Goal: Task Accomplishment & Management: Complete application form

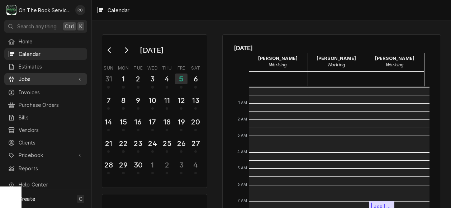
scroll to position [130, 0]
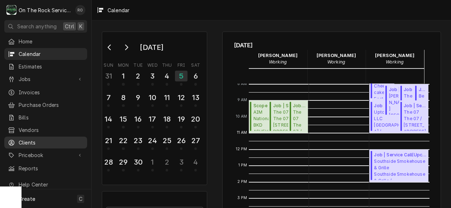
click at [38, 138] on div "Clients" at bounding box center [46, 142] width 80 height 9
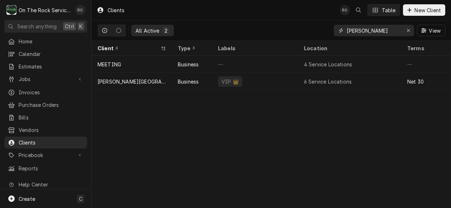
drag, startPoint x: 374, startPoint y: 31, endPoint x: 309, endPoint y: 25, distance: 64.8
click at [309, 25] on div "All Active 2 wofford View" at bounding box center [270, 30] width 347 height 20
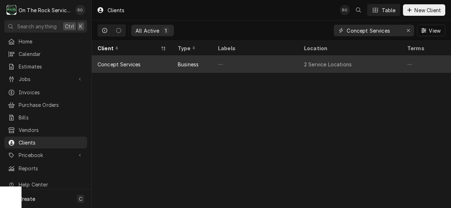
type input "Concept Services"
click at [213, 63] on div "—" at bounding box center [255, 64] width 86 height 17
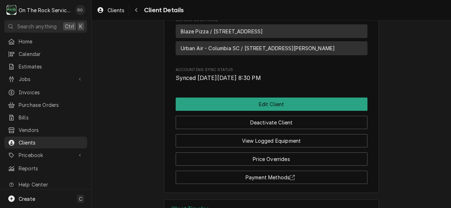
scroll to position [404, 0]
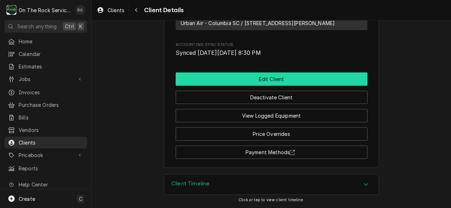
click at [322, 81] on button "Edit Client" at bounding box center [272, 78] width 192 height 13
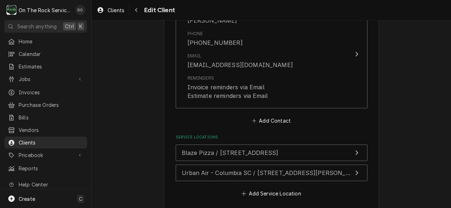
scroll to position [673, 0]
click at [285, 122] on button "Add Contact" at bounding box center [270, 120] width 41 height 10
type textarea "x"
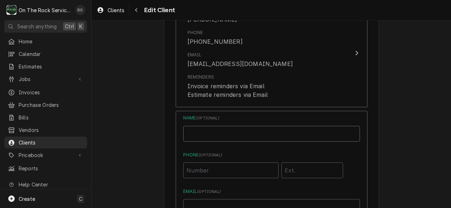
click at [253, 135] on input "Business Name" at bounding box center [271, 134] width 177 height 16
type input "[PERSON_NAME]"
type input "[PHONE_NUMBER]"
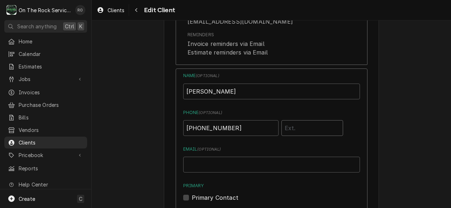
scroll to position [718, 0]
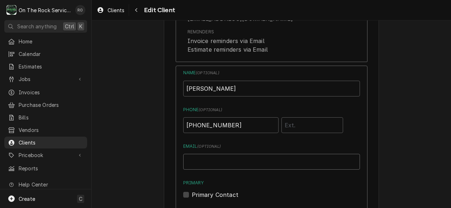
drag, startPoint x: 251, startPoint y: 133, endPoint x: 237, endPoint y: 163, distance: 33.3
click at [237, 163] on input "Email ( optional )" at bounding box center [271, 162] width 177 height 16
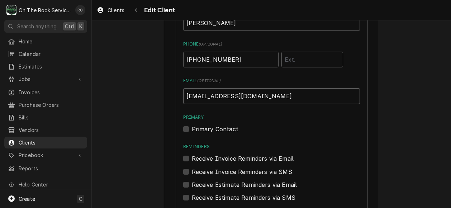
scroll to position [784, 0]
type input "tatwood@conceptserv.com"
click at [192, 157] on label "Receive Invoice Reminders via Email" at bounding box center [243, 158] width 102 height 9
click at [192, 157] on input "Reminders" at bounding box center [280, 162] width 177 height 16
checkbox input "true"
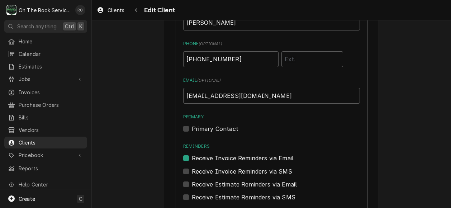
click at [192, 183] on label "Receive Estimate Reminders via Email" at bounding box center [244, 184] width 105 height 9
click at [192, 183] on input "Contact Edit Form" at bounding box center [280, 188] width 177 height 16
checkbox input "true"
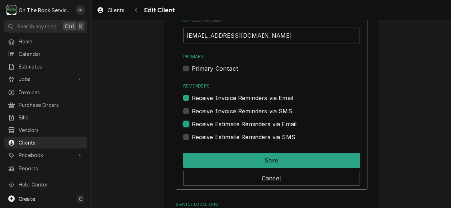
scroll to position [844, 0]
click at [209, 152] on div "Save" at bounding box center [271, 158] width 177 height 18
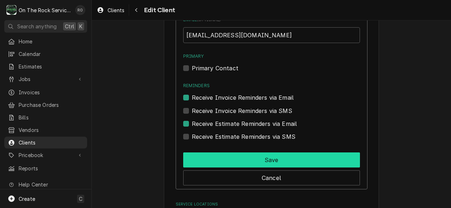
click at [209, 165] on button "Save" at bounding box center [271, 159] width 177 height 15
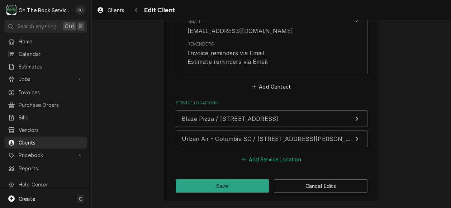
click at [285, 156] on button "Add Service Location" at bounding box center [271, 159] width 62 height 10
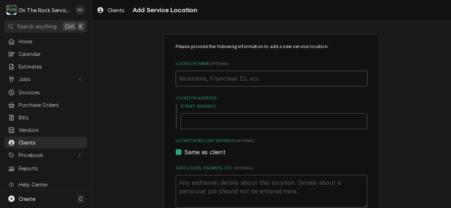
click at [278, 81] on input "Location Name ( optional )" at bounding box center [272, 79] width 192 height 16
type textarea "x"
type input "D"
type textarea "x"
type input "Da"
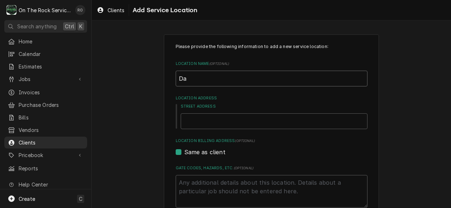
type textarea "x"
type input "Dav"
type textarea "x"
type input "Dave"
type textarea "x"
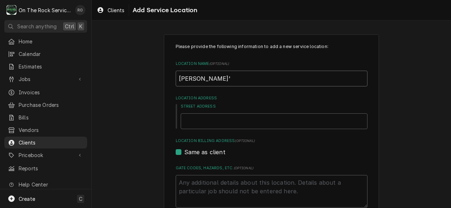
type input "Dave's"
type textarea "x"
type input "Dave's"
type textarea "x"
type input "Dave's H"
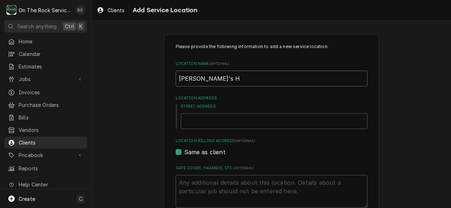
type textarea "x"
type input "Dave's Ho"
type textarea "x"
type input "Dave's Hot"
type textarea "x"
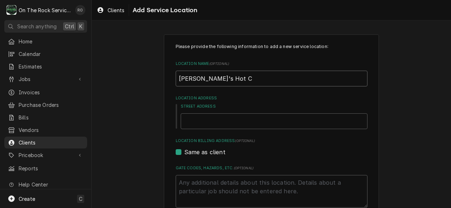
type input "Dave's Hot Ch"
type textarea "x"
type input "Dave's Hot Chi"
type textarea "x"
type input "Dave's Hot Chick"
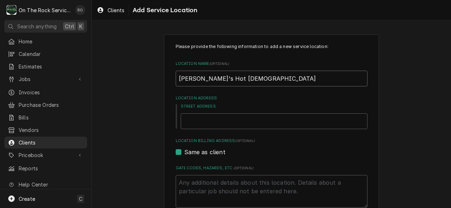
type textarea "x"
type input "Dave's Hot Chicke"
type textarea "x"
type input "Dave's Hot Chicken"
type textarea "x"
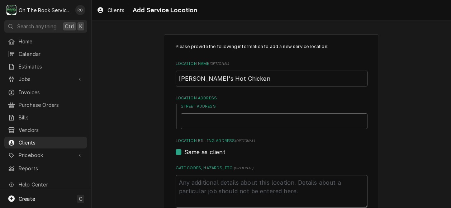
type input "Dave's Hot Chicken"
type textarea "x"
type input "Dave's Hot Chicken -"
type textarea "x"
type input "Dave's Hot Chicken -"
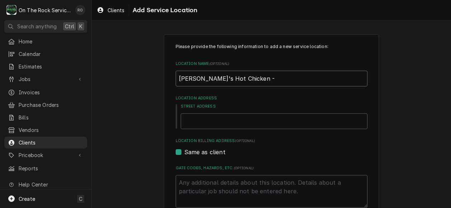
type textarea "x"
type input "Dave's Hot Chicken - A"
type textarea "x"
type input "Dave's Hot Chicken - And"
type textarea "x"
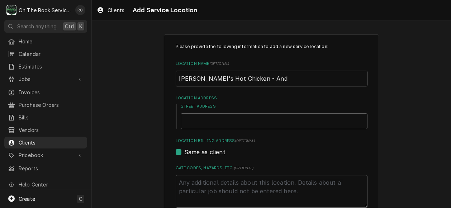
type input "Dave's Hot Chicken - Ande"
type textarea "x"
type input "Dave's Hot Chicken - Ander"
type textarea "x"
type input "Dave's Hot Chicken - Anderso"
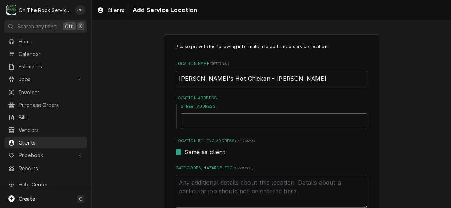
type textarea "x"
type input "[PERSON_NAME]'s Hot Chicken - [PERSON_NAME]"
type textarea "x"
type input "1"
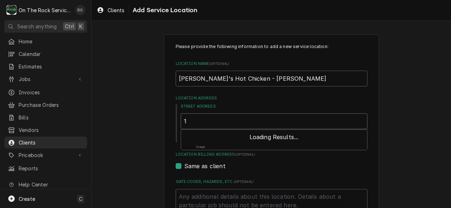
type textarea "x"
type input "10"
type textarea "x"
type input "100"
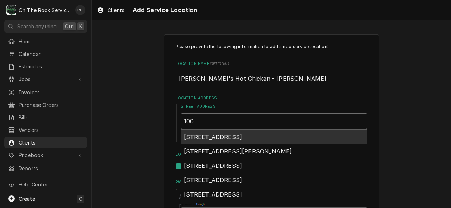
type textarea "x"
type input "100"
type textarea "x"
type input "100 F"
type textarea "x"
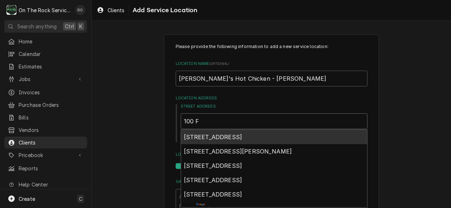
type input "100 Fr"
type textarea "x"
type input "100 Fri"
type textarea "x"
type input "100 Frit"
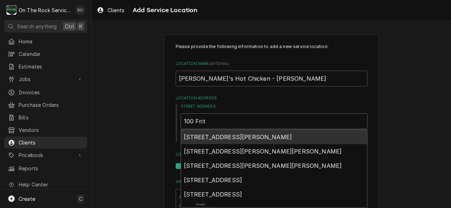
type textarea "x"
type input "100 Fritz"
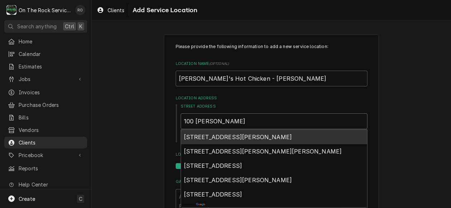
type textarea "x"
type input "100 Fritz"
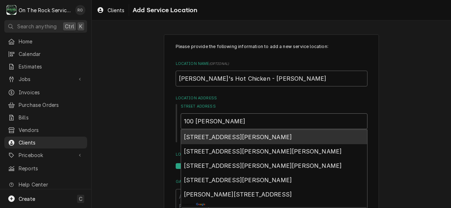
click at [254, 140] on div "100 Fritz Drive, Anderson, SC, USA" at bounding box center [274, 137] width 186 height 14
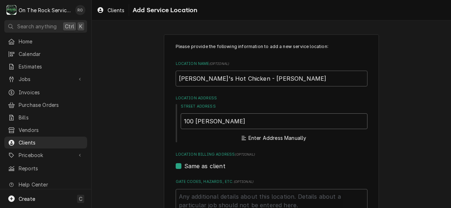
type textarea "x"
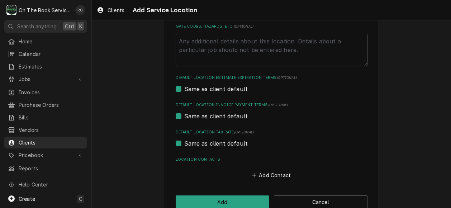
scroll to position [260, 0]
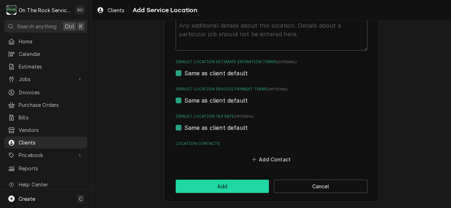
type input "100 Fritz Dr"
click at [230, 183] on button "Add" at bounding box center [222, 185] width 93 height 13
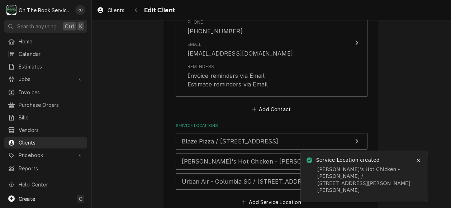
scroll to position [839, 0]
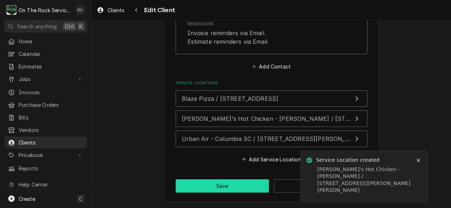
click at [229, 187] on button "Save" at bounding box center [222, 185] width 93 height 13
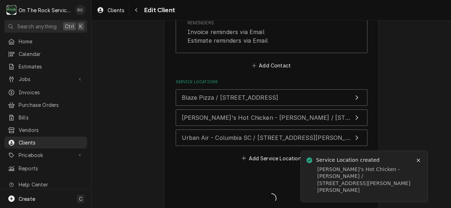
type textarea "x"
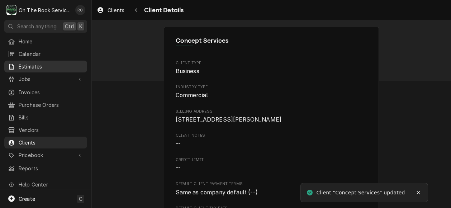
click at [41, 63] on span "Estimates" at bounding box center [51, 67] width 65 height 8
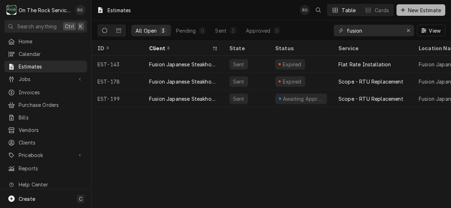
click at [415, 8] on span "New Estimate" at bounding box center [424, 10] width 36 height 8
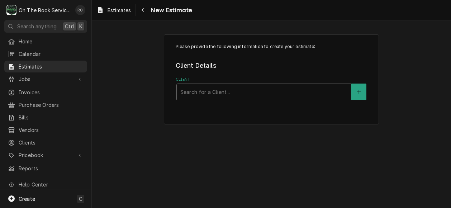
click at [223, 90] on div "Client" at bounding box center [263, 91] width 167 height 13
type input "conce"
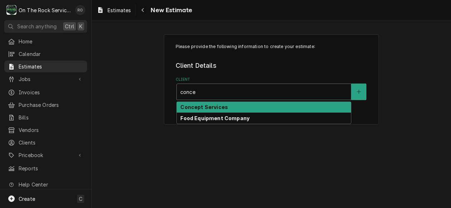
click at [224, 103] on div "Concept Services" at bounding box center [264, 107] width 174 height 11
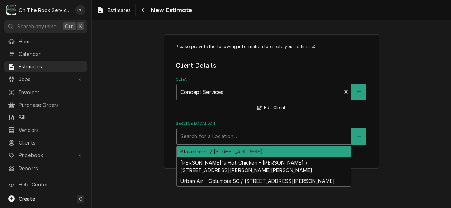
click at [254, 140] on div "Service Location" at bounding box center [263, 136] width 167 height 13
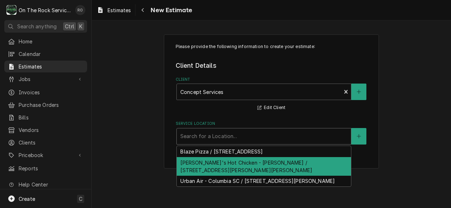
click at [253, 158] on div "Dave's Hot Chicken - Anderson / 100 Fritz Dr, Anderson, SC 29621" at bounding box center [264, 166] width 174 height 19
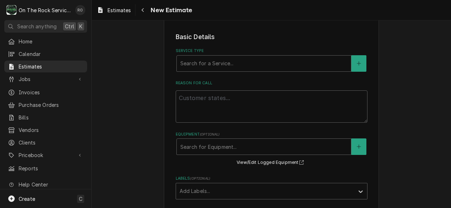
scroll to position [143, 0]
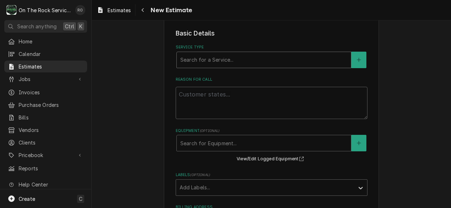
click at [241, 60] on div "Service Type" at bounding box center [263, 59] width 167 height 13
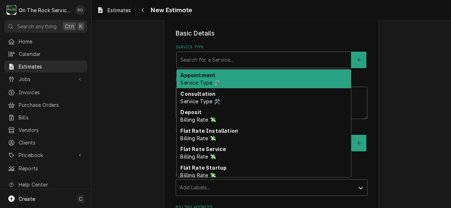
type textarea "x"
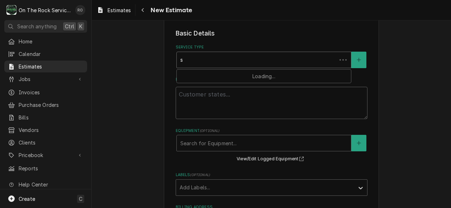
type input "sc"
type textarea "x"
type input "sco"
type textarea "x"
type input "scop"
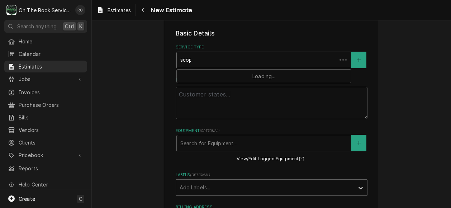
type textarea "x"
type input "scope"
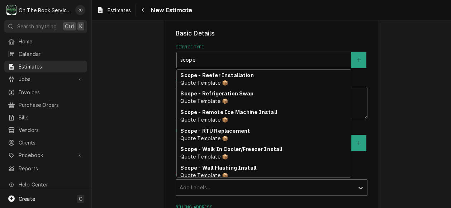
scroll to position [207, 0]
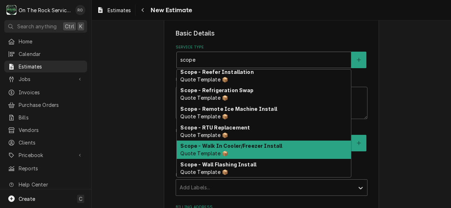
click at [276, 145] on div "Scope - Walk In Cooler/Freezer Install Quote Template 📦" at bounding box center [264, 149] width 174 height 19
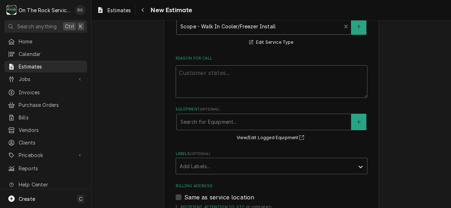
scroll to position [202, 0]
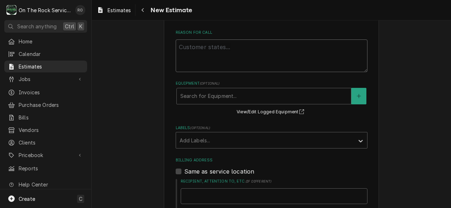
click at [293, 67] on textarea "Reason For Call" at bounding box center [272, 55] width 192 height 33
type textarea "x"
type textarea "W"
type textarea "x"
type textarea "Wa"
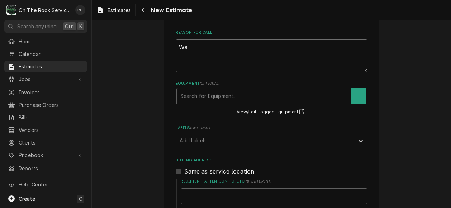
type textarea "x"
type textarea "Wal"
type textarea "x"
type textarea "Walk"
type textarea "x"
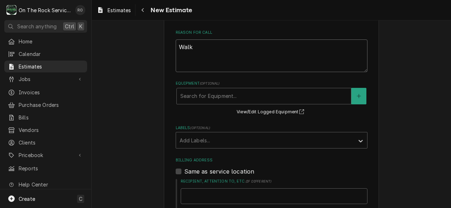
type textarea "Walk i"
type textarea "x"
type textarea "Walk in"
type textarea "x"
type textarea "Walk in"
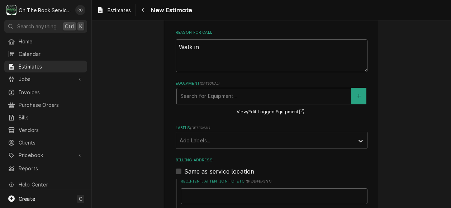
type textarea "x"
type textarea "Walk in c"
type textarea "x"
type textarea "Walk in co"
type textarea "x"
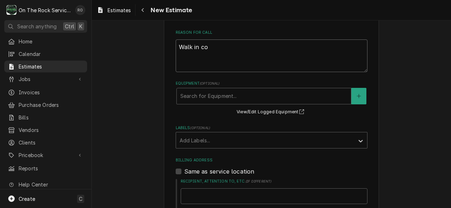
type textarea "Walk in coo"
type textarea "x"
type textarea "Walk in cool"
type textarea "x"
type textarea "Walk in coole"
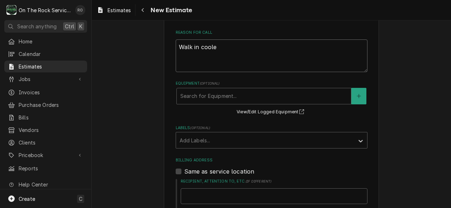
type textarea "x"
type textarea "Walk in cooler"
type textarea "x"
type textarea "Walk in cooler/"
type textarea "x"
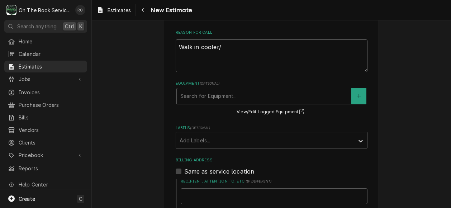
type textarea "Walk in cooler/f"
type textarea "x"
type textarea "Walk in cooler/fr"
type textarea "x"
type textarea "Walk in cooler/fre"
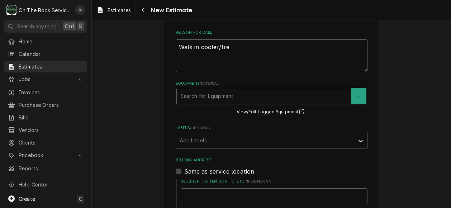
type textarea "x"
type textarea "Walk in cooler/free"
type textarea "x"
type textarea "Walk in cooler/freez"
type textarea "x"
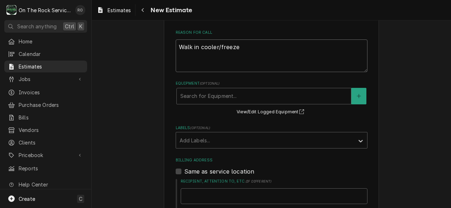
type textarea "Walk in cooler/freezer"
type textarea "x"
type textarea "Walk in cooler/freezer i"
type textarea "x"
type textarea "Walk in cooler/freezer in"
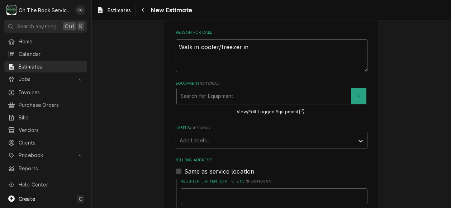
type textarea "x"
type textarea "Walk in cooler/freezer ins"
type textarea "x"
type textarea "Walk in cooler/freezer inst"
type textarea "x"
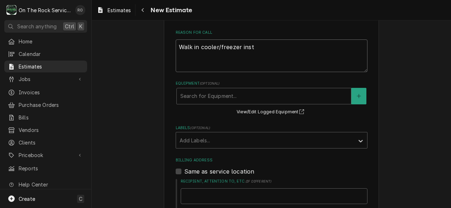
type textarea "Walk in cooler/freezer insta"
type textarea "x"
type textarea "Walk in cooler/freezer instal"
type textarea "x"
type textarea "Walk in cooler/freezer install"
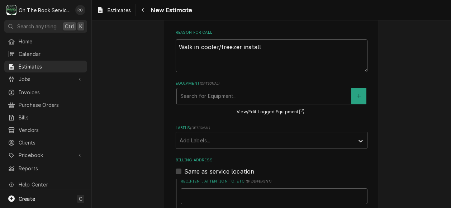
type textarea "x"
type textarea "Walk in cooler/freezer install"
type textarea "x"
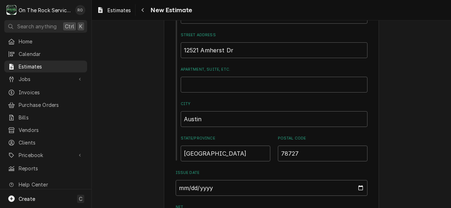
scroll to position [495, 0]
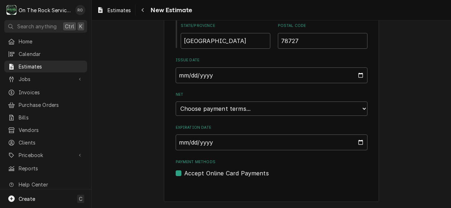
type textarea "Walk in cooler/freezer install"
click at [303, 102] on select "Choose payment terms... Same Day Net 7 Net 14 Net 21 Net 30 Net 45 Net 60 Net 90" at bounding box center [272, 108] width 192 height 14
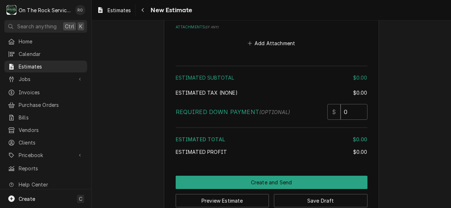
scroll to position [924, 0]
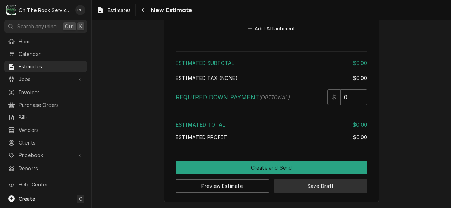
click at [304, 185] on button "Save Draft" at bounding box center [320, 185] width 93 height 13
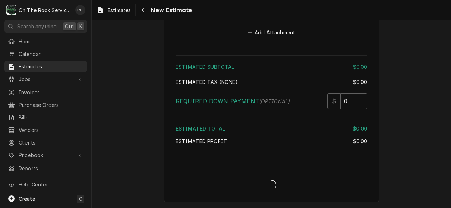
type textarea "x"
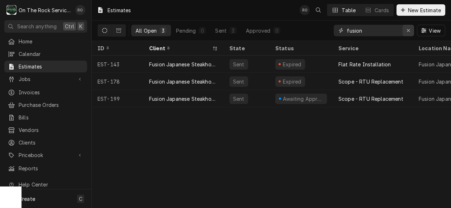
click at [407, 28] on icon "Erase input" at bounding box center [408, 30] width 4 height 5
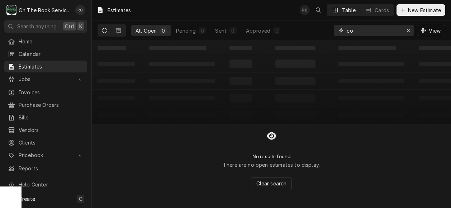
type input "c"
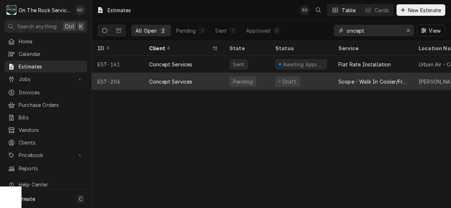
type input "oncept"
click at [327, 75] on div "Draft" at bounding box center [300, 81] width 63 height 17
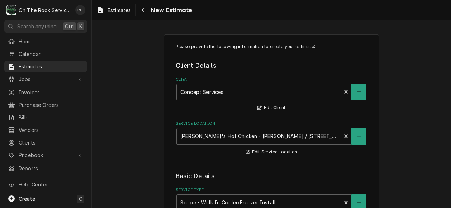
type textarea "x"
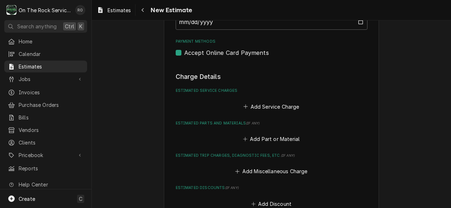
scroll to position [633, 0]
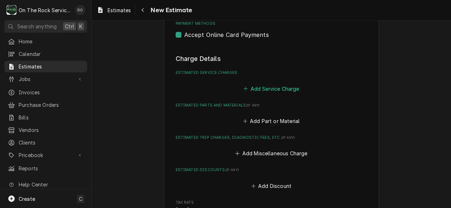
click at [271, 85] on button "Add Service Charge" at bounding box center [271, 88] width 58 height 10
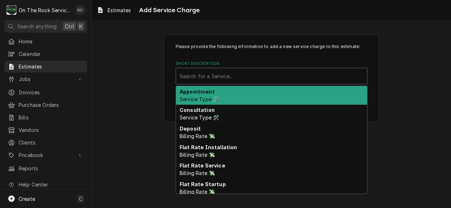
click at [258, 77] on div "Short Description" at bounding box center [271, 75] width 184 height 13
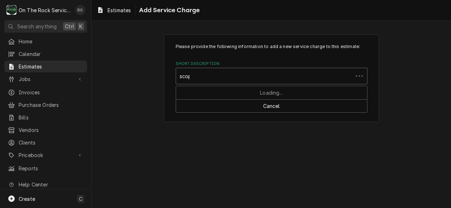
type input "scope"
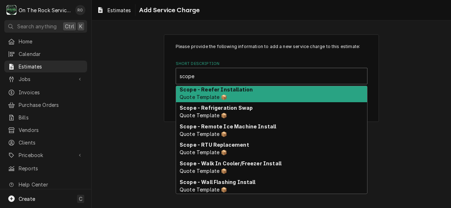
scroll to position [218, 0]
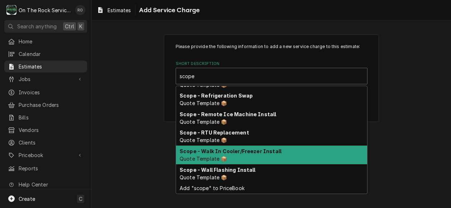
click at [268, 149] on strong "Scope - Walk In Cooler/Freezer Install" at bounding box center [230, 151] width 102 height 6
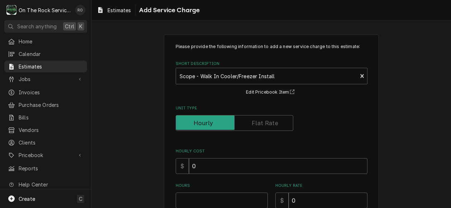
type textarea "x"
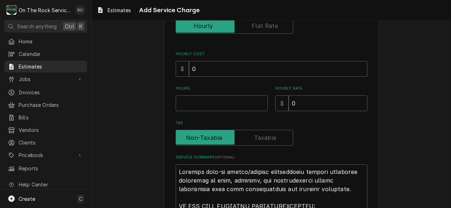
scroll to position [98, 0]
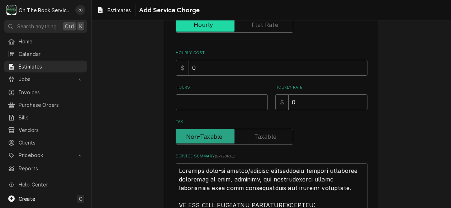
click at [264, 32] on input "Unit Type" at bounding box center [234, 25] width 111 height 16
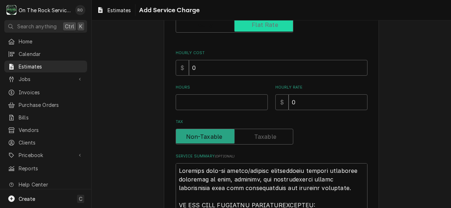
checkbox input "true"
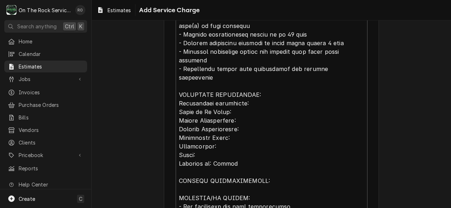
scroll to position [312, 0]
click at [265, 87] on textarea "Service Summary ( optional )" at bounding box center [272, 106] width 192 height 333
type textarea "x"
type textarea "Complete walk-in cooler/freezer installation service including receiving on sit…"
type textarea "x"
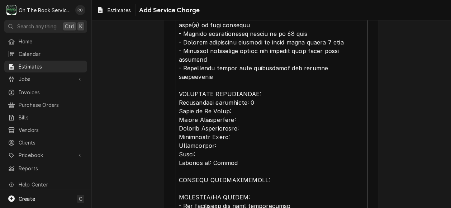
type textarea "Complete walk-in cooler/freezer installation service including receiving on sit…"
type textarea "x"
type textarea "Complete walk-in cooler/freezer installation service including receiving on sit…"
type textarea "x"
type textarea "Complete walk-in cooler/freezer installation service including receiving on sit…"
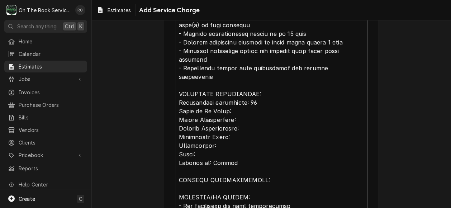
type textarea "x"
type textarea "Complete walk-in cooler/freezer installation service including receiving on sit…"
type textarea "x"
type textarea "Complete walk-in cooler/freezer installation service including receiving on sit…"
type textarea "x"
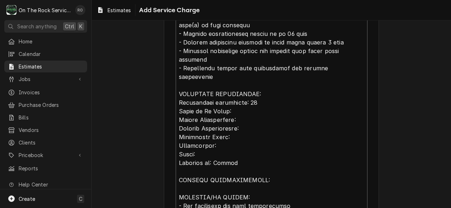
type textarea "Complete walk-in cooler/freezer installation service including receiving on sit…"
type textarea "x"
type textarea "Complete walk-in cooler/freezer installation service including receiving on sit…"
type textarea "x"
type textarea "Complete walk-in cooler/freezer installation service including receiving on sit…"
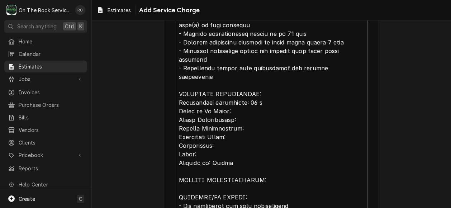
type textarea "x"
type textarea "Complete walk-in cooler/freezer installation service including receiving on sit…"
type textarea "x"
type textarea "Complete walk-in cooler/freezer installation service including receiving on sit…"
type textarea "x"
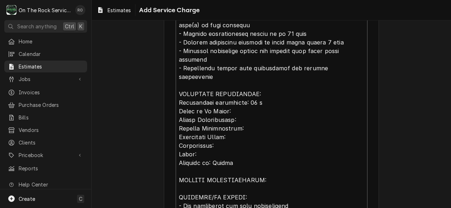
type textarea "Complete walk-in cooler/freezer installation service including receiving on sit…"
type textarea "x"
type textarea "Complete walk-in cooler/freezer installation service including receiving on sit…"
type textarea "x"
type textarea "Complete walk-in cooler/freezer installation service including receiving on sit…"
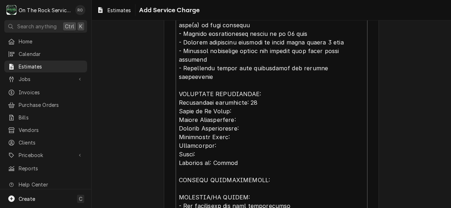
type textarea "x"
type textarea "Complete walk-in cooler/freezer installation service including receiving on sit…"
type textarea "x"
type textarea "Complete walk-in cooler/freezer installation service including receiving on sit…"
type textarea "x"
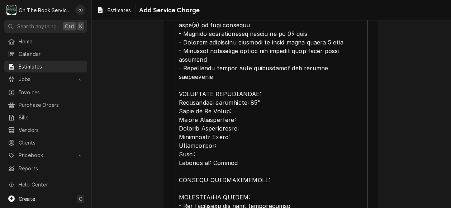
type textarea "Complete walk-in cooler/freezer installation service including receiving on sit…"
type textarea "x"
type textarea "Complete walk-in cooler/freezer installation service including receiving on sit…"
type textarea "x"
type textarea "Complete walk-in cooler/freezer installation service including receiving on sit…"
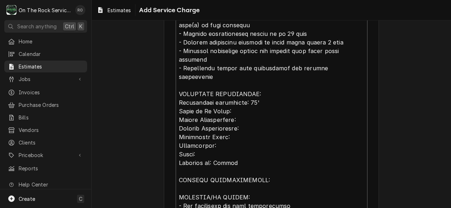
type textarea "x"
type textarea "Complete walk-in cooler/freezer installation service including receiving on sit…"
type textarea "x"
type textarea "Complete walk-in cooler/freezer installation service including receiving on sit…"
type textarea "x"
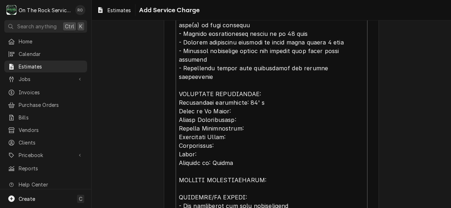
type textarea "Complete walk-in cooler/freezer installation service including receiving on sit…"
type textarea "x"
type textarea "Complete walk-in cooler/freezer installation service including receiving on sit…"
type textarea "x"
type textarea "Complete walk-in cooler/freezer installation service including receiving on sit…"
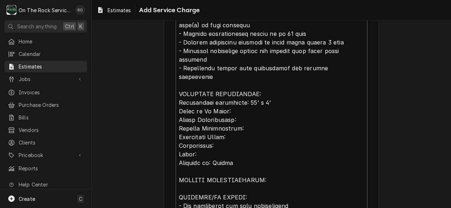
type textarea "x"
type textarea "Complete walk-in cooler/freezer installation service including receiving on sit…"
type textarea "x"
type textarea "Complete walk-in cooler/freezer installation service including receiving on sit…"
type textarea "x"
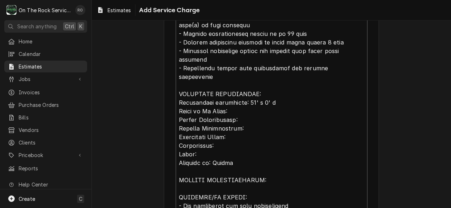
type textarea "Complete walk-in cooler/freezer installation service including receiving on sit…"
type textarea "x"
type textarea "Complete walk-in cooler/freezer installation service including receiving on sit…"
type textarea "x"
type textarea "Complete walk-in cooler/freezer installation service including receiving on sit…"
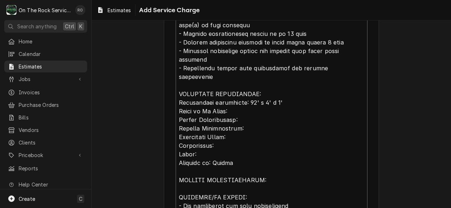
type textarea "x"
type textarea "Complete walk-in cooler/freezer installation service including receiving on sit…"
type textarea "x"
type textarea "Complete walk-in cooler/freezer installation service including receiving on sit…"
type textarea "x"
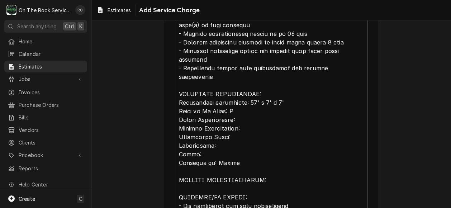
type textarea "Complete walk-in cooler/freezer installation service including receiving on sit…"
type textarea "x"
type textarea "Complete walk-in cooler/freezer installation service including receiving on sit…"
type textarea "x"
type textarea "Complete walk-in cooler/freezer installation service including receiving on sit…"
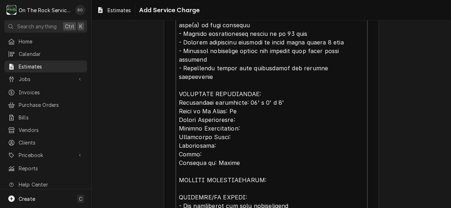
type textarea "x"
type textarea "Complete walk-in cooler/freezer installation service including receiving on sit…"
type textarea "x"
type textarea "Complete walk-in cooler/freezer installation service including receiving on sit…"
type textarea "x"
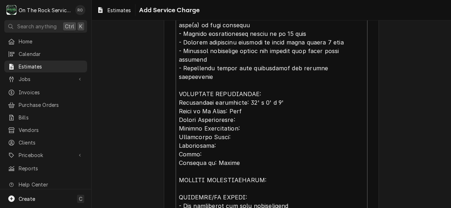
type textarea "Complete walk-in cooler/freezer installation service including receiving on sit…"
type textarea "x"
type textarea "Complete walk-in cooler/freezer installation service including receiving on sit…"
type textarea "x"
type textarea "Complete walk-in cooler/freezer installation service including receiving on sit…"
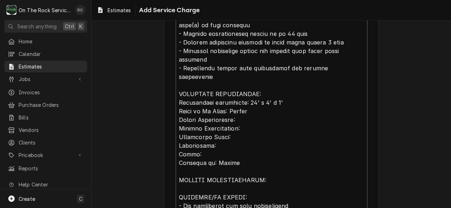
type textarea "x"
type textarea "Complete walk-in cooler/freezer installation service including receiving on sit…"
type textarea "x"
type textarea "Complete walk-in cooler/freezer installation service including receiving on sit…"
type textarea "x"
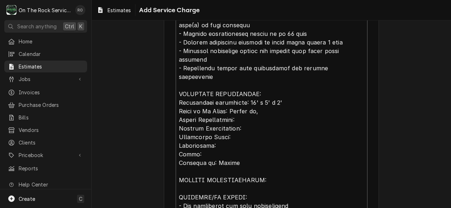
type textarea "Complete walk-in cooler/freezer installation service including receiving on sit…"
type textarea "x"
type textarea "Complete walk-in cooler/freezer installation service including receiving on sit…"
type textarea "x"
type textarea "Complete walk-in cooler/freezer installation service including receiving on sit…"
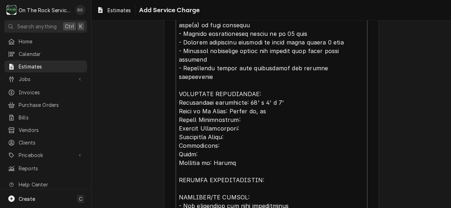
type textarea "x"
type textarea "Complete walk-in cooler/freezer installation service including receiving on sit…"
type textarea "x"
type textarea "Complete walk-in cooler/freezer installation service including receiving on sit…"
type textarea "x"
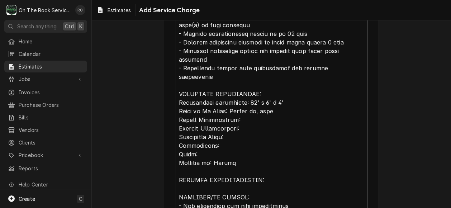
type textarea "Complete walk-in cooler/freezer installation service including receiving on sit…"
type textarea "x"
type textarea "Complete walk-in cooler/freezer installation service including receiving on sit…"
type textarea "x"
type textarea "Complete walk-in cooler/freezer installation service including receiving on sit…"
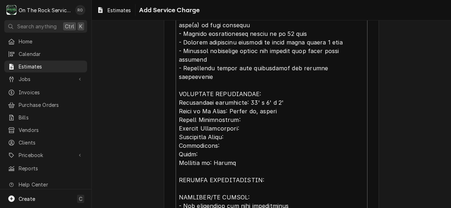
type textarea "x"
type textarea "Complete walk-in cooler/freezer installation service including receiving on sit…"
type textarea "x"
type textarea "Complete walk-in cooler/freezer installation service including receiving on sit…"
type textarea "x"
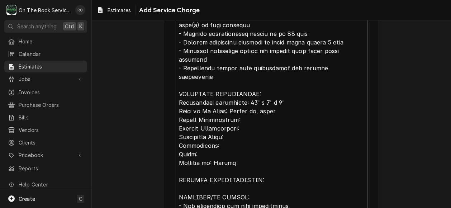
type textarea "Complete walk-in cooler/freezer installation service including receiving on sit…"
type textarea "x"
type textarea "Complete walk-in cooler/freezer installation service including receiving on sit…"
type textarea "x"
type textarea "Complete walk-in cooler/freezer installation service including receiving on sit…"
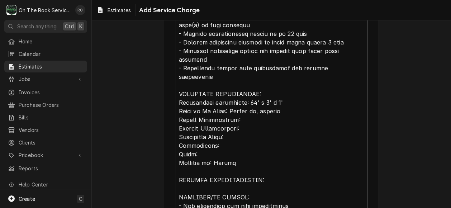
type textarea "x"
type textarea "Complete walk-in cooler/freezer installation service including receiving on sit…"
type textarea "x"
type textarea "Complete walk-in cooler/freezer installation service including receiving on sit…"
type textarea "x"
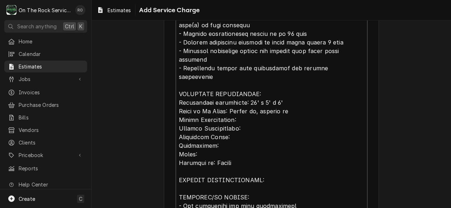
type textarea "Complete walk-in cooler/freezer installation service including receiving on sit…"
type textarea "x"
type textarea "Complete walk-in cooler/freezer installation service including receiving on sit…"
click at [255, 104] on textarea "Service Summary ( optional )" at bounding box center [272, 106] width 192 height 333
type textarea "x"
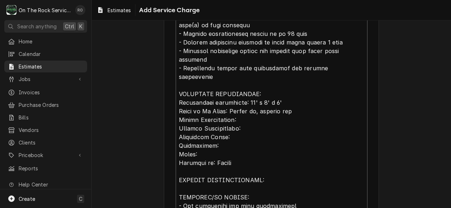
type textarea "Complete walk-in cooler/freezer installation service including receiving on sit…"
type textarea "x"
type textarea "Complete walk-in cooler/freezer installation service including receiving on sit…"
type textarea "x"
type textarea "Complete walk-in cooler/freezer installation service including receiving on sit…"
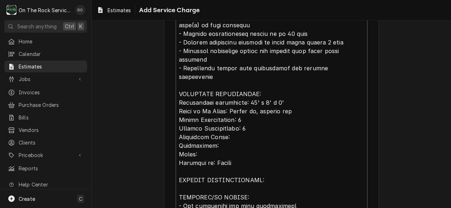
type textarea "x"
type textarea "Complete walk-in cooler/freezer installation service including receiving on sit…"
type textarea "x"
type textarea "Complete walk-in cooler/freezer installation service including receiving on sit…"
type textarea "x"
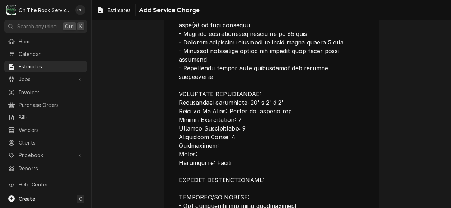
type textarea "Complete walk-in cooler/freezer installation service including receiving on sit…"
type textarea "x"
type textarea "Complete walk-in cooler/freezer installation service including receiving on sit…"
type textarea "x"
type textarea "Complete walk-in cooler/freezer installation service including receiving on sit…"
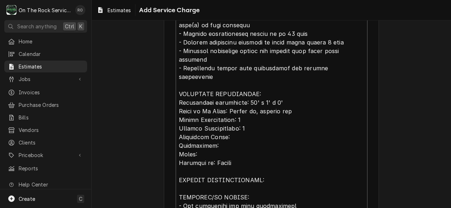
type textarea "x"
type textarea "Complete walk-in cooler/freezer installation service including receiving on sit…"
type textarea "x"
type textarea "Complete walk-in cooler/freezer installation service including receiving on sit…"
type textarea "x"
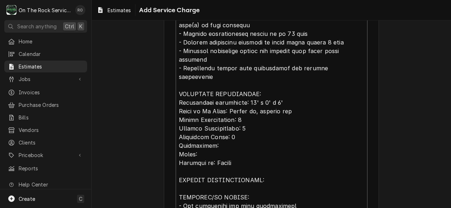
type textarea "Complete walk-in cooler/freezer installation service including receiving on sit…"
type textarea "x"
type textarea "Complete walk-in cooler/freezer installation service including receiving on sit…"
type textarea "x"
type textarea "Complete walk-in cooler/freezer installation service including receiving on sit…"
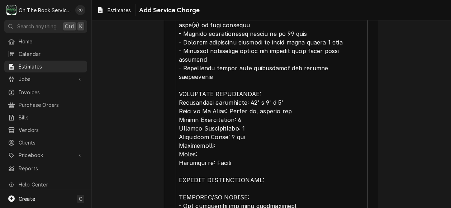
type textarea "x"
type textarea "Complete walk-in cooler/freezer installation service including receiving on sit…"
type textarea "x"
type textarea "Complete walk-in cooler/freezer installation service including receiving on sit…"
type textarea "x"
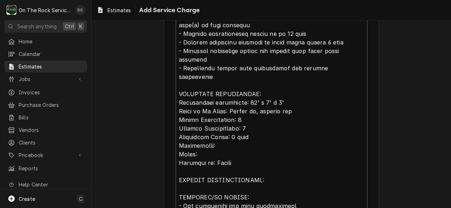
type textarea "Complete walk-in cooler/freezer installation service including receiving on sit…"
type textarea "x"
type textarea "Complete walk-in cooler/freezer installation service including receiving on sit…"
type textarea "x"
type textarea "Complete walk-in cooler/freezer installation service including receiving on sit…"
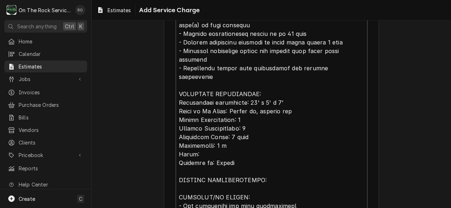
type textarea "x"
type textarea "Complete walk-in cooler/freezer installation service including receiving on sit…"
type textarea "x"
type textarea "Complete walk-in cooler/freezer installation service including receiving on sit…"
type textarea "x"
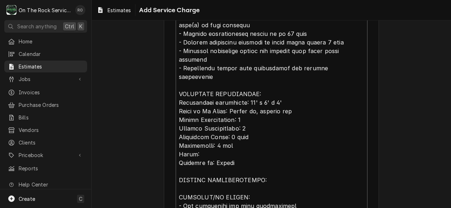
type textarea "Complete walk-in cooler/freezer installation service including receiving on sit…"
type textarea "x"
type textarea "Complete walk-in cooler/freezer installation service including receiving on sit…"
type textarea "x"
type textarea "Complete walk-in cooler/freezer installation service including receiving on sit…"
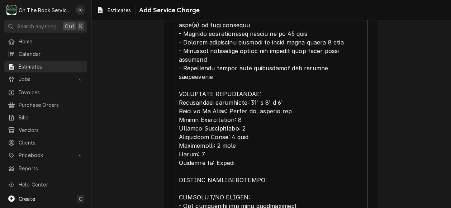
type textarea "x"
type textarea "Complete walk-in cooler/freezer installation service including receiving on sit…"
type textarea "x"
type textarea "Complete walk-in cooler/freezer installation service including receiving on sit…"
type textarea "x"
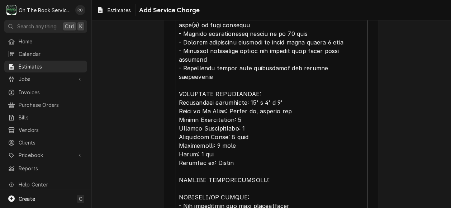
type textarea "Complete walk-in cooler/freezer installation service including receiving on sit…"
type textarea "x"
type textarea "Complete walk-in cooler/freezer installation service including receiving on sit…"
type textarea "x"
type textarea "Complete walk-in cooler/freezer installation service including receiving on sit…"
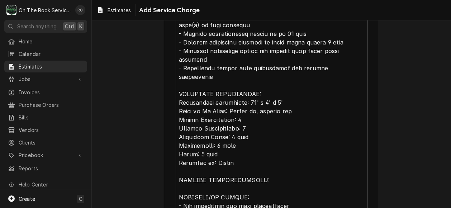
type textarea "x"
type textarea "Complete walk-in cooler/freezer installation service including receiving on sit…"
type textarea "x"
type textarea "Complete walk-in cooler/freezer installation service including receiving on sit…"
type textarea "x"
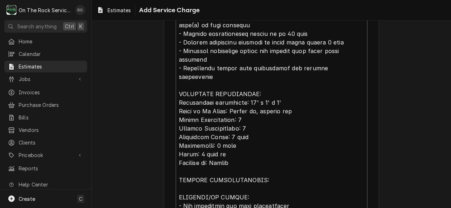
type textarea "Complete walk-in cooler/freezer installation service including receiving on sit…"
type textarea "x"
type textarea "Complete walk-in cooler/freezer installation service including receiving on sit…"
type textarea "x"
type textarea "Complete walk-in cooler/freezer installation service including receiving on sit…"
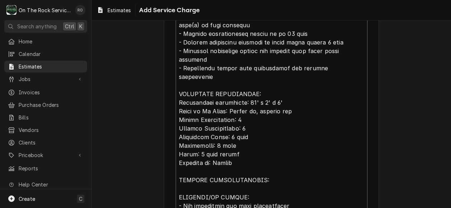
type textarea "x"
type textarea "Complete walk-in cooler/freezer installation service including receiving on sit…"
type textarea "x"
type textarea "Complete walk-in cooler/freezer installation service including receiving on sit…"
type textarea "x"
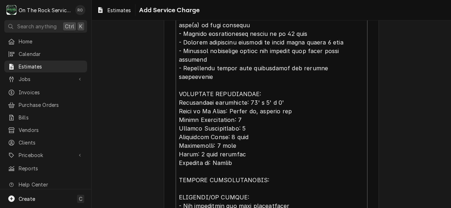
type textarea "Complete walk-in cooler/freezer installation service including receiving on sit…"
type textarea "x"
type textarea "Complete walk-in cooler/freezer installation service including receiving on sit…"
type textarea "x"
type textarea "Complete walk-in cooler/freezer installation service including receiving on sit…"
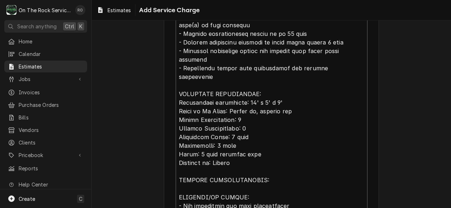
type textarea "x"
type textarea "Complete walk-in cooler/freezer installation service including receiving on sit…"
type textarea "x"
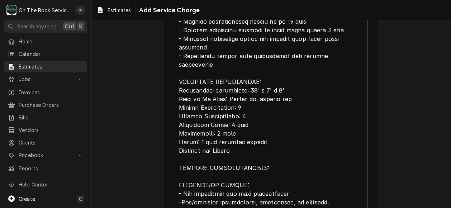
scroll to position [422, 0]
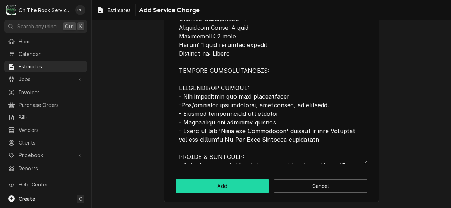
click at [250, 182] on button "Add" at bounding box center [222, 185] width 93 height 13
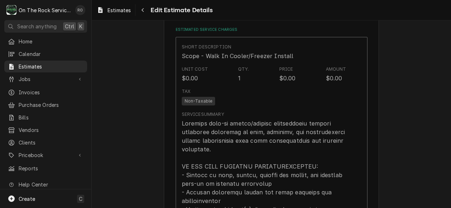
scroll to position [676, 0]
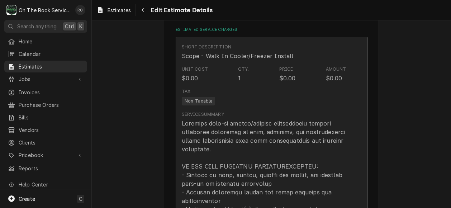
click at [311, 85] on div "Unit Cost $0.00 Qty. 1 Price $0.00 Amount $0.00" at bounding box center [264, 74] width 164 height 22
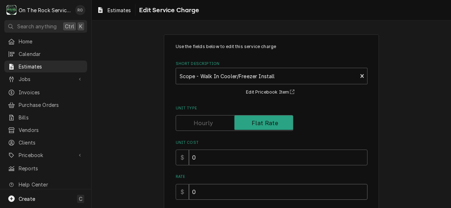
drag, startPoint x: 267, startPoint y: 192, endPoint x: 157, endPoint y: 190, distance: 109.6
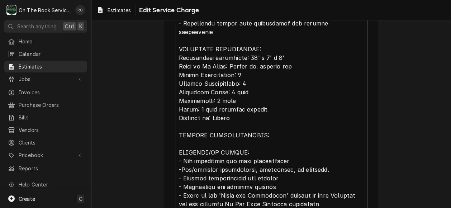
scroll to position [359, 0]
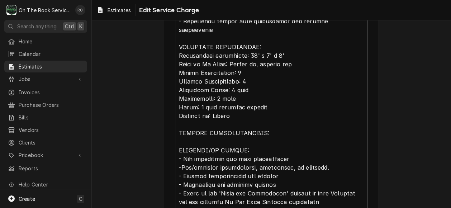
click at [290, 38] on textarea "Service Summary ( optional )" at bounding box center [272, 59] width 192 height 333
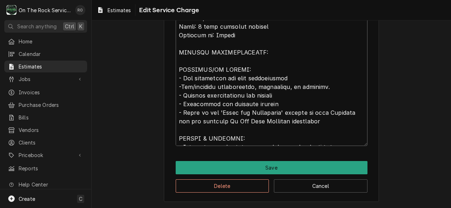
scroll to position [0, 0]
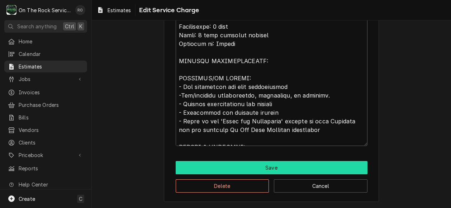
click at [285, 166] on button "Save" at bounding box center [272, 167] width 192 height 13
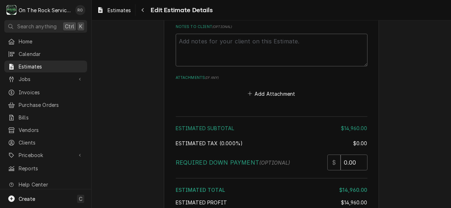
scroll to position [1338, 0]
click at [361, 154] on input "4" at bounding box center [353, 162] width 27 height 16
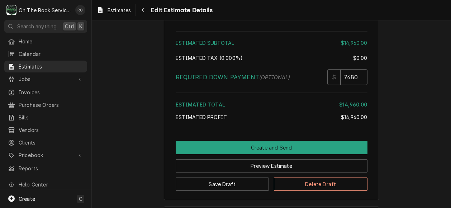
scroll to position [1439, 0]
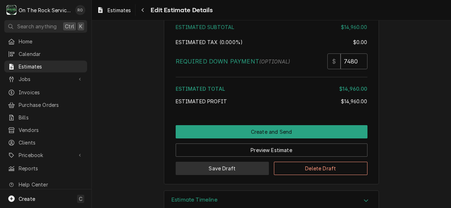
click at [246, 162] on button "Save Draft" at bounding box center [222, 168] width 93 height 13
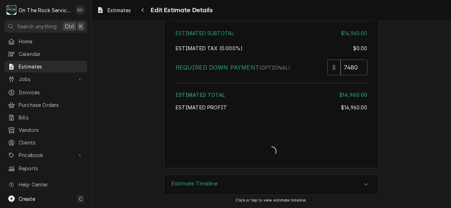
scroll to position [1416, 0]
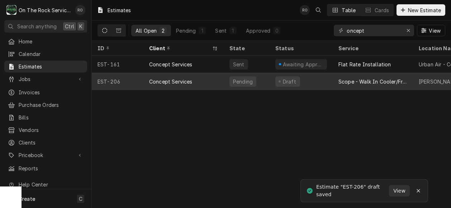
click at [319, 76] on div "Draft" at bounding box center [300, 81] width 63 height 17
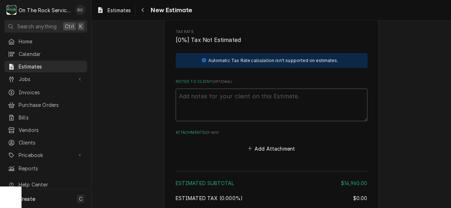
scroll to position [1283, 0]
click at [291, 90] on textarea "Notes to Client ( optional )" at bounding box center [272, 104] width 192 height 33
type textarea "x"
type textarea "P"
type textarea "x"
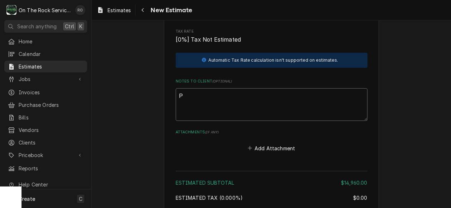
type textarea "Pl"
type textarea "x"
type textarea "Ple"
type textarea "x"
type textarea "Plea"
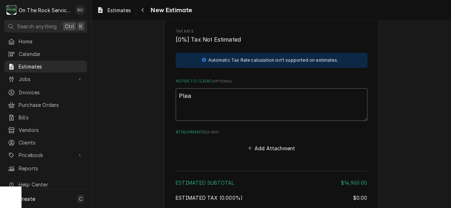
type textarea "x"
type textarea "Pleae"
type textarea "x"
type textarea "Pleae"
type textarea "x"
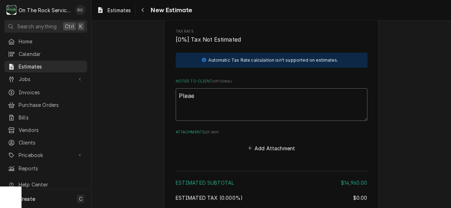
type textarea "Pleae"
type textarea "x"
type textarea "Plea"
type textarea "x"
type textarea "Please"
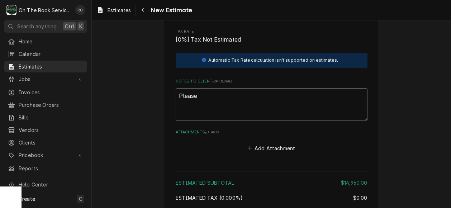
type textarea "x"
type textarea "Pleased"
type textarea "x"
type textarea "Pleased"
type textarea "x"
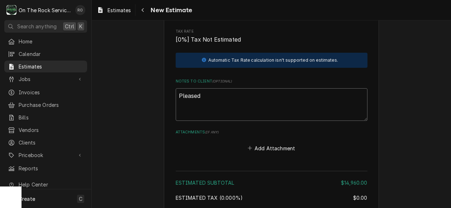
type textarea "Pleased"
type textarea "x"
type textarea "Please"
type textarea "x"
type textarea "Please"
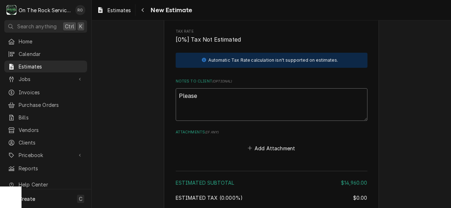
type textarea "x"
type textarea "Please n"
type textarea "x"
type textarea "Please no"
type textarea "x"
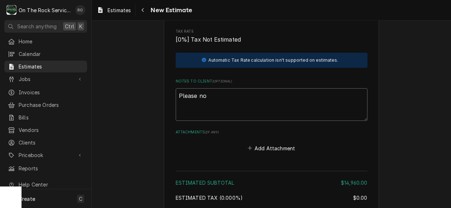
type textarea "Please not"
type textarea "x"
type textarea "Please note"
type textarea "x"
type textarea "Please note,"
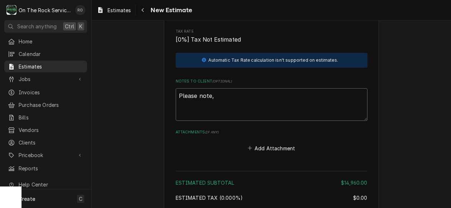
type textarea "x"
type textarea "Please note,"
type textarea "x"
type textarea "Please note, w"
type textarea "x"
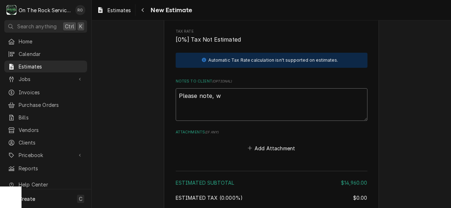
type textarea "Please note, we"
type textarea "x"
type textarea "Please note, we"
type textarea "x"
type textarea "Please note, we w"
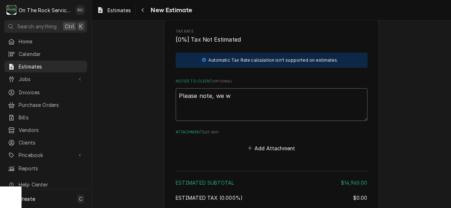
type textarea "x"
type textarea "Please note, we wi"
type textarea "x"
type textarea "Please note, we wil"
type textarea "x"
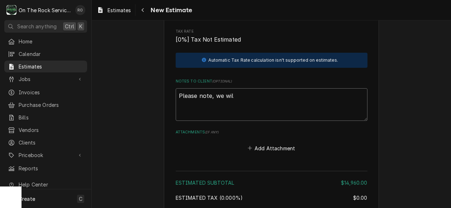
type textarea "Please note, we wil"
type textarea "x"
type textarea "Please note, we wil"
type textarea "x"
type textarea "Please note, we wi"
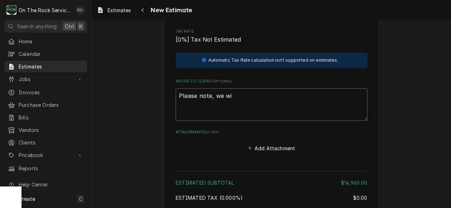
type textarea "x"
type textarea "Please note, we wii"
type textarea "x"
type textarea "Please note, we wi"
type textarea "x"
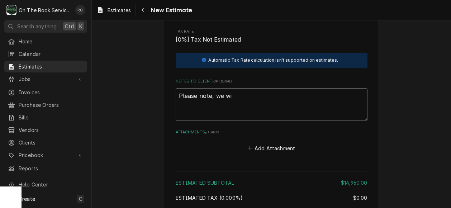
type textarea "Please note, we w"
type textarea "x"
type textarea "Please note, we"
type textarea "x"
type textarea "Please note, we"
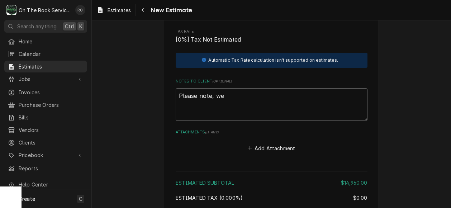
type textarea "x"
type textarea "Please note, w"
type textarea "x"
type textarea "Please note,"
type textarea "x"
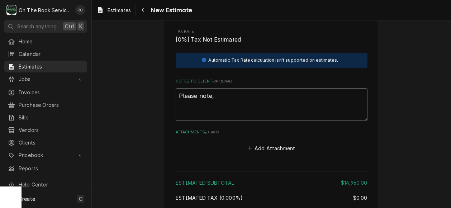
type textarea "Please note, w"
type textarea "x"
type textarea "Please note, we"
type textarea "x"
type textarea "Please note, we w"
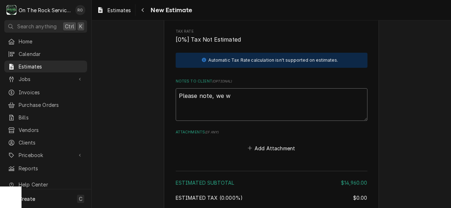
type textarea "x"
type textarea "Please note, we wi"
type textarea "x"
type textarea "Please note, we wil"
type textarea "x"
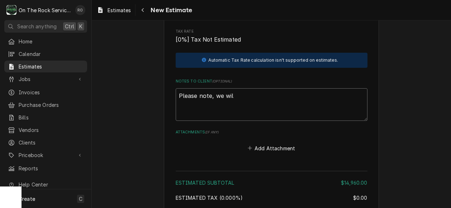
type textarea "Please note, we will"
type textarea "x"
type textarea "Please note, we will"
type textarea "x"
type textarea "Please note, we will re"
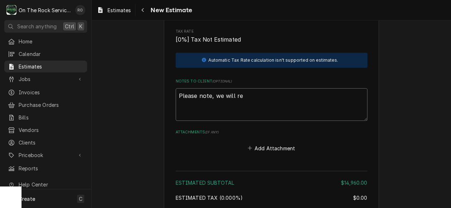
type textarea "x"
type textarea "Please note, we will rec"
type textarea "x"
type textarea "Please note, we will rece"
type textarea "x"
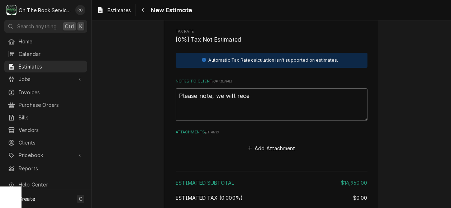
type textarea "Please note, we will recei"
type textarea "x"
type textarea "Please note, we will receiv"
type textarea "x"
type textarea "Please note, we will receive"
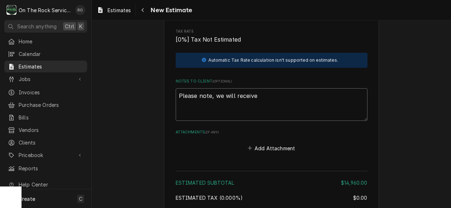
type textarea "x"
type textarea "Please note, we will receive d"
type textarea "x"
type textarea "Please note, we will receive"
type textarea "x"
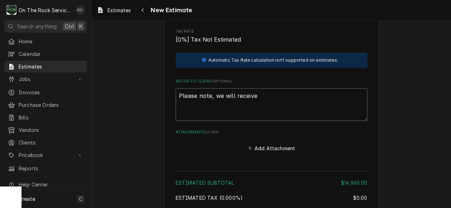
type textarea "Please note, we will receive t"
type textarea "x"
type textarea "Please note, we will receive th"
type textarea "x"
type textarea "Please note, we will receive the"
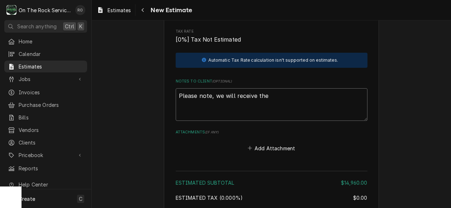
type textarea "x"
type textarea "Please note, we will receive the"
type textarea "x"
type textarea "Please note, we will receive the u"
type textarea "x"
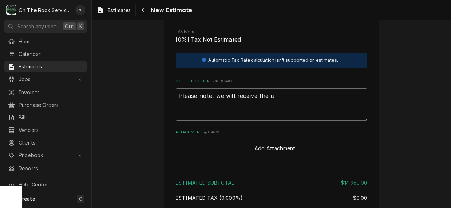
type textarea "Please note, we will receive the un"
type textarea "x"
type textarea "Please note, we will receive the uni"
type textarea "x"
type textarea "Please note, we will receive the unit"
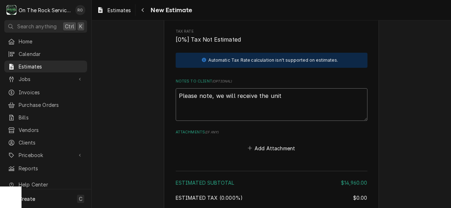
type textarea "x"
type textarea "Please note, we will receive the unit o"
type textarea "x"
type textarea "Please note, we will receive the unit on"
type textarea "x"
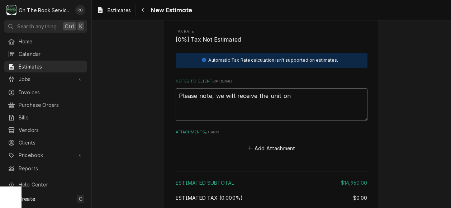
type textarea "Please note, we will receive the unit on s"
type textarea "x"
type textarea "Please note, we will receive the unit on si"
type textarea "x"
type textarea "Please note, we will receive the unit on sit"
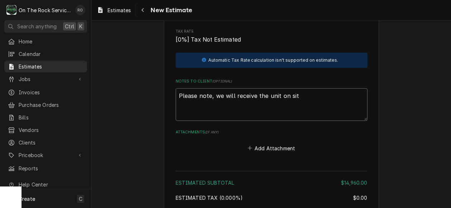
type textarea "x"
type textarea "Please note, we will receive the unit on site"
type textarea "x"
type textarea "Please note, we will receive the unit on site a"
type textarea "x"
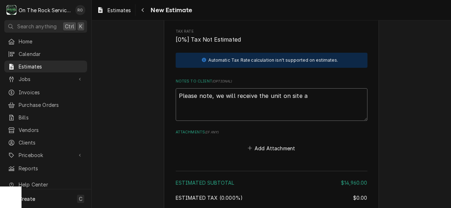
type textarea "Please note, we will receive the unit on site as"
type textarea "x"
type textarea "Please note, we will receive the unit on site as a"
type textarea "x"
type textarea "Please note, we will receive the unit on site as a"
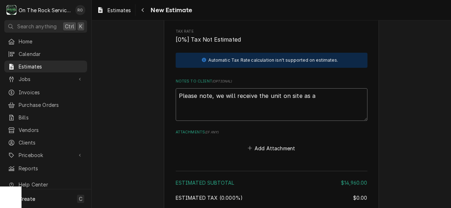
type textarea "x"
type textarea "Please note, we will receive the unit on site as a f"
type textarea "x"
type textarea "Please note, we will receive the unit on site as a fi"
type textarea "x"
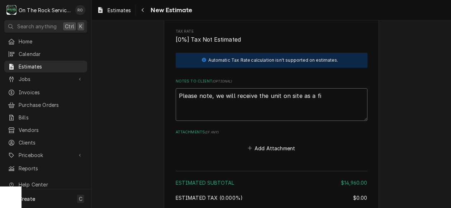
type textarea "Please note, we will receive the unit on site as a fir"
type textarea "x"
type textarea "Please note, we will receive the unit on site as a firs"
type textarea "x"
type textarea "Please note, we will receive the unit on site as a first"
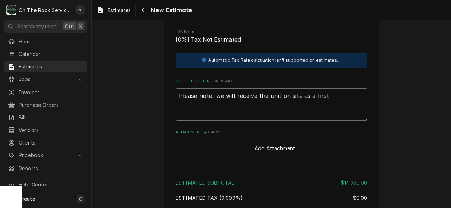
type textarea "x"
type textarea "Please note, we will receive the unit on site as a first"
type textarea "x"
type textarea "Please note, we will receive the unit on site as a first AM"
type textarea "x"
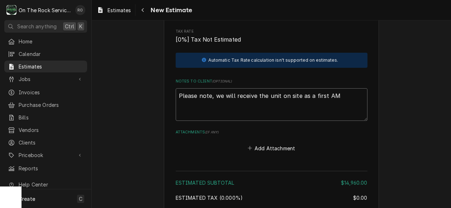
type textarea "Please note, we will receive the unit on site as a first AM"
type textarea "x"
type textarea "Please note, we will receive the unit on site as a first AM d"
type textarea "x"
type textarea "Please note, we will receive the unit on site as a first AM de"
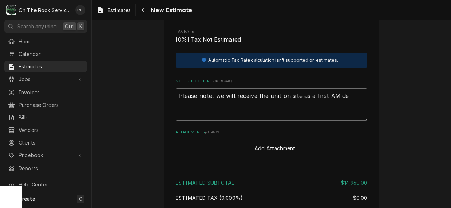
type textarea "x"
type textarea "Please note, we will receive the unit on site as a first AM deli"
type textarea "x"
type textarea "Please note, we will receive the unit on site as a first AM deliv"
type textarea "x"
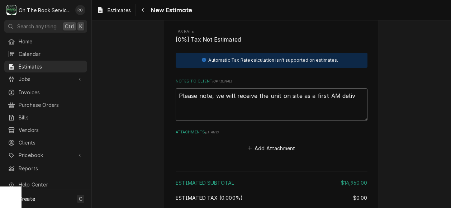
type textarea "Please note, we will receive the unit on site as a first AM delive"
type textarea "x"
type textarea "Please note, we will receive the unit on site as a first AM deliver"
type textarea "x"
type textarea "Please note, we will receive the unit on site as a first AM delivery"
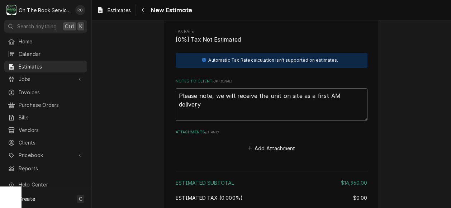
type textarea "x"
type textarea "Please note, we will receive the unit on site as a first AM delivery."
drag, startPoint x: 176, startPoint y: 77, endPoint x: 407, endPoint y: 93, distance: 231.6
type textarea "x"
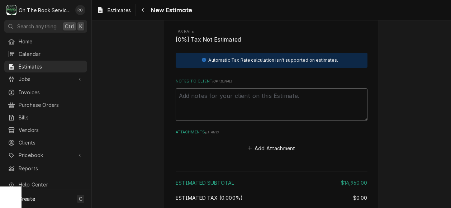
type textarea "x"
type textarea "P"
type textarea "x"
type textarea "Ple"
type textarea "x"
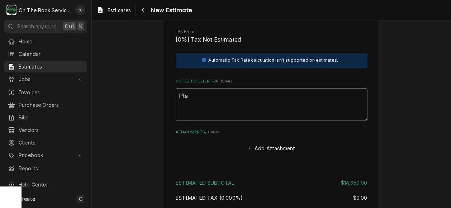
type textarea "Plea"
type textarea "x"
type textarea "Pleas"
type textarea "x"
type textarea "Please"
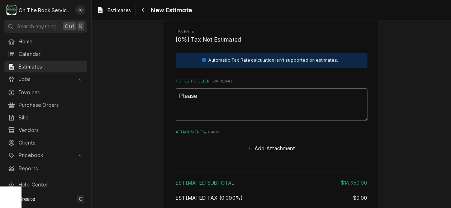
type textarea "x"
type textarea "Please"
type textarea "x"
type textarea "Please n"
type textarea "x"
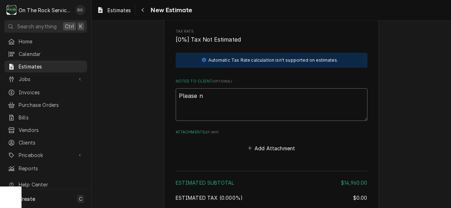
type textarea "Please no"
type textarea "x"
type textarea "Please note"
type textarea "x"
type textarea "Please note,"
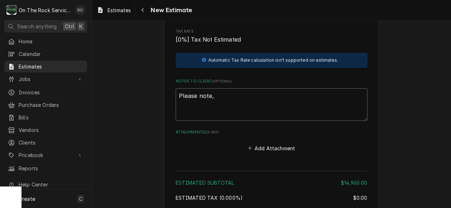
type textarea "x"
type textarea "Please note,"
type textarea "x"
type textarea "Please note, t"
type textarea "x"
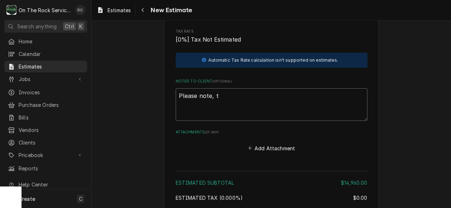
type textarea "Please note,"
type textarea "x"
type textarea "Please note, w"
drag, startPoint x: 364, startPoint y: 95, endPoint x: 204, endPoint y: 73, distance: 161.6
click at [204, 88] on textarea "Please note, we will receive the unit on site as a first AM delivery" at bounding box center [272, 104] width 192 height 33
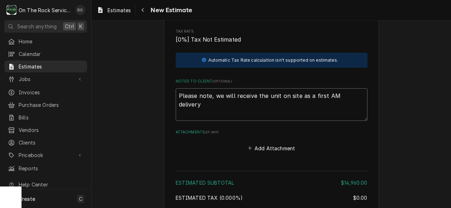
drag, startPoint x: 174, startPoint y: 78, endPoint x: 456, endPoint y: 78, distance: 281.2
click at [450, 78] on html "O On The Rock Services RO Search anything Ctrl K Home Calendar Estimates Jobs J…" at bounding box center [225, 104] width 451 height 208
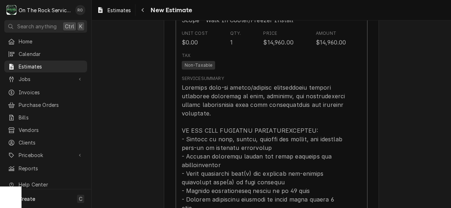
scroll to position [712, 0]
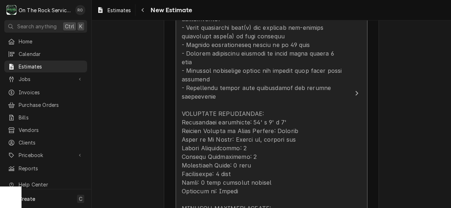
click at [342, 106] on div "Update Line Item" at bounding box center [264, 130] width 164 height 387
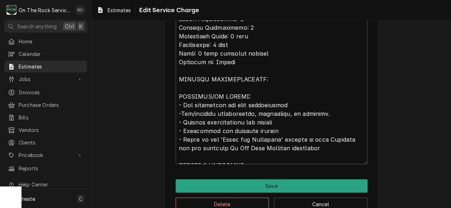
scroll to position [449, 0]
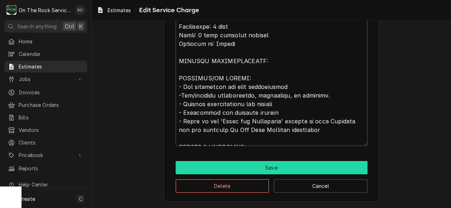
click at [345, 166] on button "Save" at bounding box center [272, 167] width 192 height 13
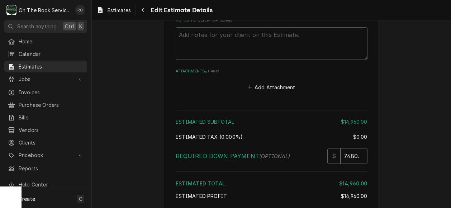
scroll to position [1345, 0]
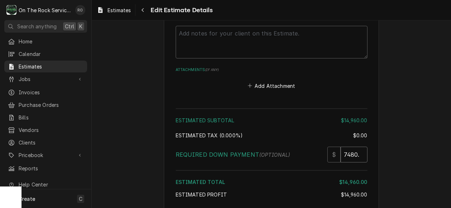
click at [345, 147] on input "7480.00" at bounding box center [353, 155] width 27 height 16
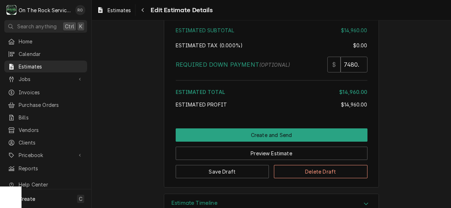
scroll to position [1439, 0]
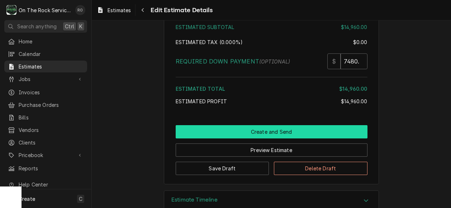
click at [347, 125] on button "Create and Send" at bounding box center [272, 131] width 192 height 13
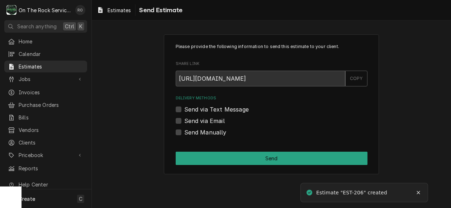
click at [220, 125] on div "Delivery Methods Send via Text Message Send via Email Send Manually" at bounding box center [272, 115] width 192 height 41
click at [208, 118] on label "Send via Email" at bounding box center [204, 120] width 40 height 9
click at [208, 118] on input "Send via Email" at bounding box center [280, 124] width 192 height 16
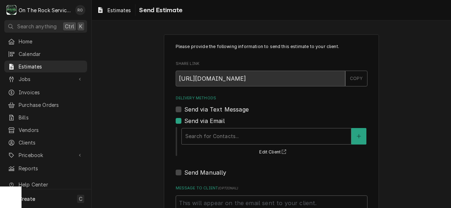
click at [179, 119] on div "Send via Email" at bounding box center [272, 120] width 192 height 9
click at [184, 123] on label "Send via Email" at bounding box center [204, 120] width 40 height 9
click at [184, 123] on input "Send via Email" at bounding box center [280, 124] width 192 height 16
checkbox input "false"
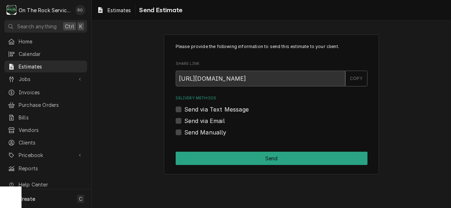
click at [184, 133] on label "Send Manually" at bounding box center [205, 132] width 42 height 9
click at [184, 133] on input "Send Manually" at bounding box center [280, 136] width 192 height 16
checkbox input "true"
click at [356, 78] on div "COPY" at bounding box center [356, 79] width 22 height 16
click at [48, 62] on div "Estimates" at bounding box center [46, 66] width 80 height 9
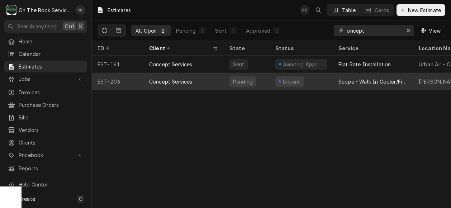
click at [197, 77] on div "Concept Services" at bounding box center [183, 81] width 80 height 17
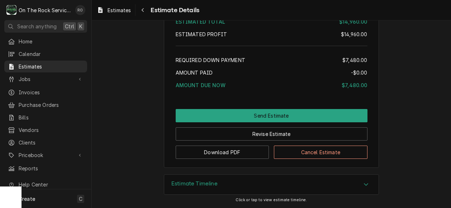
scroll to position [1272, 0]
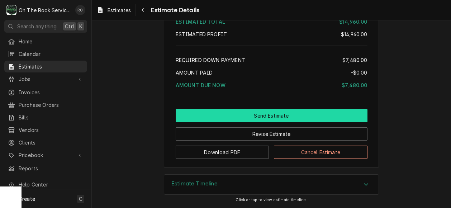
click at [285, 112] on button "Send Estimate" at bounding box center [272, 115] width 192 height 13
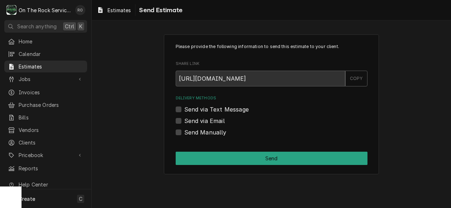
click at [183, 129] on div "Send Manually" at bounding box center [272, 132] width 192 height 9
click at [184, 132] on label "Send Manually" at bounding box center [205, 132] width 42 height 9
click at [184, 132] on input "Send Manually" at bounding box center [280, 136] width 192 height 16
checkbox input "true"
click at [357, 79] on div "COPY" at bounding box center [356, 79] width 22 height 16
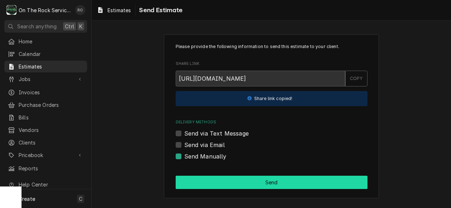
click at [318, 180] on button "Send" at bounding box center [272, 182] width 192 height 13
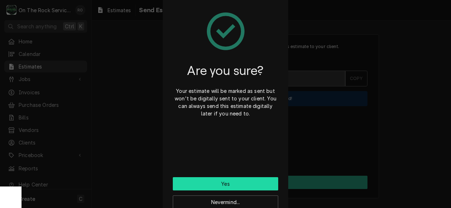
click at [235, 182] on button "Yes" at bounding box center [225, 183] width 105 height 13
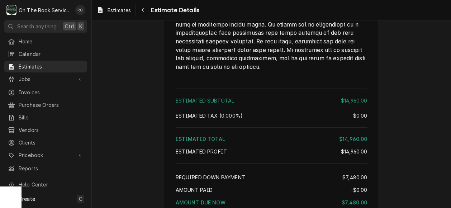
scroll to position [1315, 0]
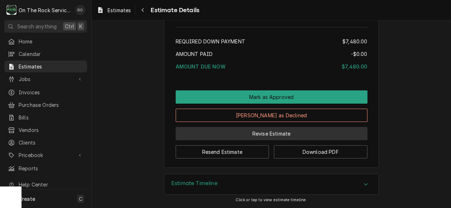
click at [246, 136] on button "Revise Estimate" at bounding box center [272, 133] width 192 height 13
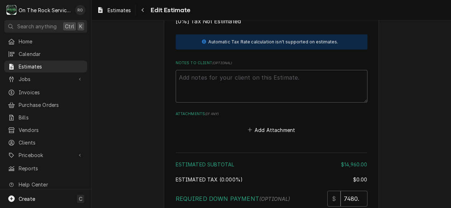
scroll to position [1401, 0]
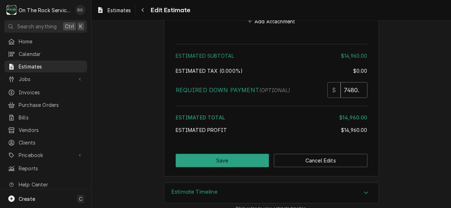
click at [354, 85] on input "7480.00" at bounding box center [353, 90] width 27 height 16
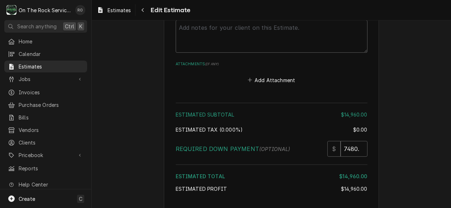
scroll to position [1343, 0]
click at [239, 30] on textarea "Notes to Client ( optional )" at bounding box center [272, 35] width 192 height 33
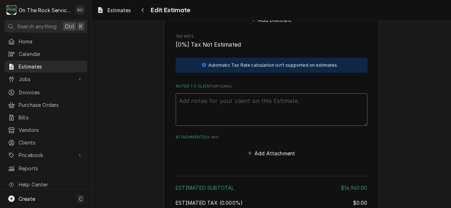
scroll to position [1263, 0]
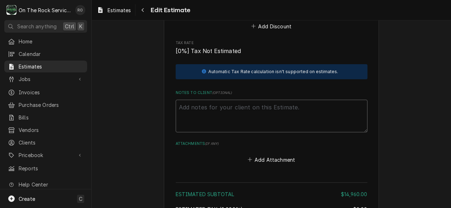
type textarea "x"
type textarea "5"
type textarea "x"
type textarea "50"
type textarea "x"
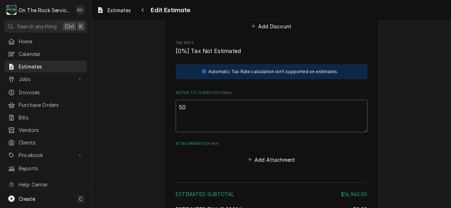
type textarea "50%"
type textarea "x"
type textarea "50% D"
type textarea "x"
type textarea "50% De"
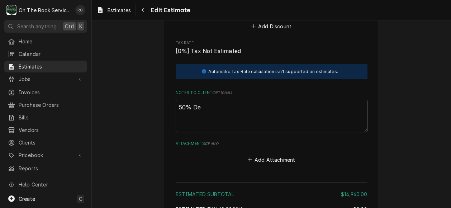
type textarea "x"
type textarea "50% Dep"
type textarea "x"
type textarea "50% Depo"
type textarea "x"
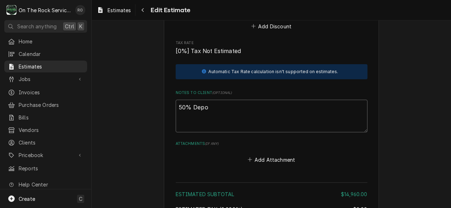
type textarea "50% Depos"
type textarea "x"
type textarea "50% Depost"
type textarea "x"
type textarea "50% Deposti"
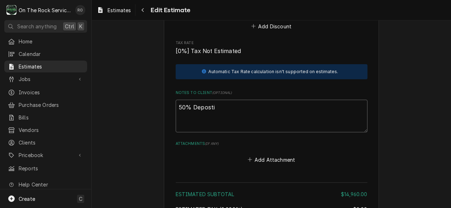
type textarea "x"
type textarea "50% Depost"
type textarea "x"
type textarea "50% Depos"
type textarea "x"
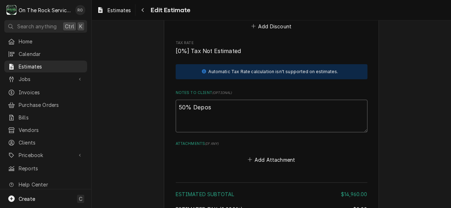
type textarea "50% Deposi"
type textarea "x"
type textarea "50% Deposit"
type textarea "x"
type textarea "50% Deposit"
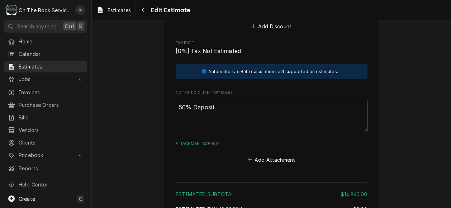
type textarea "x"
type textarea "50% Deposit d"
type textarea "x"
type textarea "50% Deposit du"
type textarea "x"
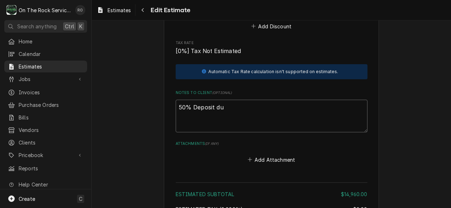
type textarea "50% Deposit due"
type textarea "x"
type textarea "50% Deposit due"
type textarea "x"
type textarea "50% Deposit due a"
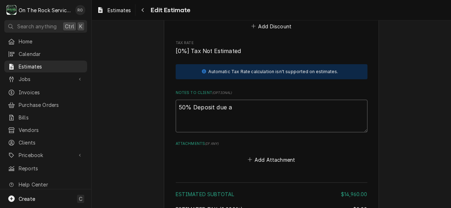
type textarea "x"
type textarea "50% Deposit due at"
type textarea "x"
type textarea "50% Deposit due at"
type textarea "x"
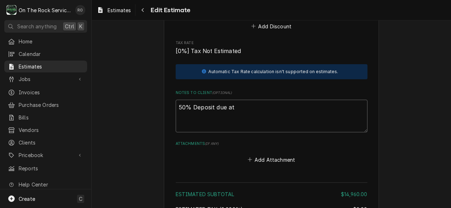
type textarea "50% Deposit due at c"
type textarea "x"
type textarea "50% Deposit due at co"
type textarea "x"
type textarea "50% Deposit due at com"
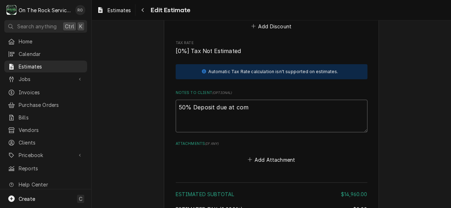
type textarea "x"
type textarea "50% Deposit due at co"
type textarea "x"
type textarea "50% Deposit due at c"
type textarea "x"
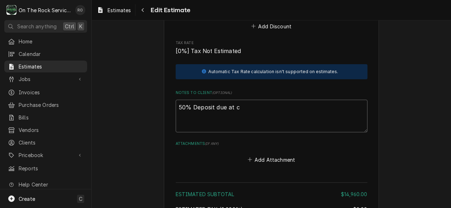
type textarea "50% Deposit due at"
type textarea "x"
type textarea "50% Deposit due at"
type textarea "x"
type textarea "50% Deposit due a"
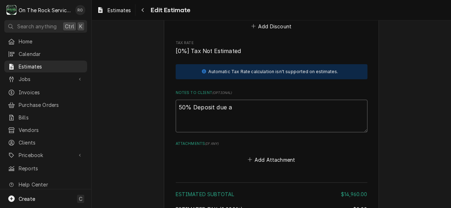
type textarea "x"
type textarea "50% Deposit due"
type textarea "x"
type textarea "50% Deposit due"
type textarea "x"
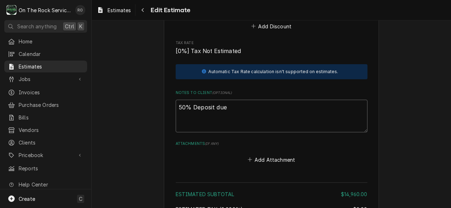
type textarea "50% Deposit due"
type textarea "x"
type textarea "50% Deposit due p"
type textarea "x"
type textarea "50% Deposit due pi"
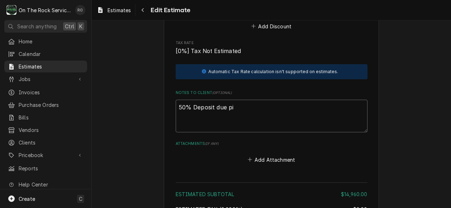
type textarea "x"
type textarea "50% Deposit due p"
type textarea "x"
type textarea "50% Deposit due pr"
type textarea "x"
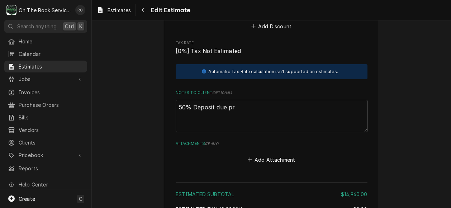
type textarea "50% Deposit due pri"
type textarea "x"
type textarea "50% Deposit due prio"
type textarea "x"
type textarea "50% Deposit due prior"
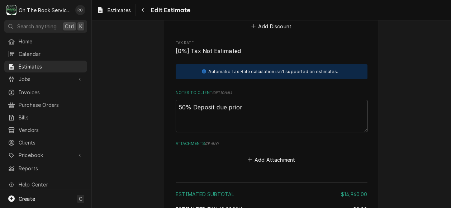
type textarea "x"
type textarea "50% Deposit due prior t"
type textarea "x"
type textarea "50% Deposit due prior to"
type textarea "x"
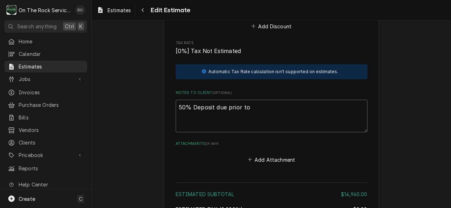
type textarea "50% Deposit due prior to j"
type textarea "x"
type textarea "50% Deposit due prior to jo"
type textarea "x"
type textarea "50% Deposit due prior to job"
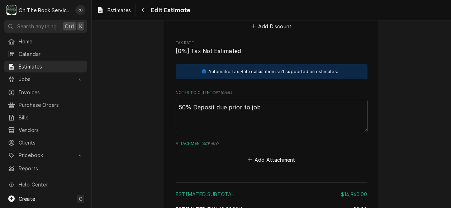
type textarea "x"
type textarea "50% Deposit due prior to job"
type textarea "x"
type textarea "50% Deposit due prior to job b"
type textarea "x"
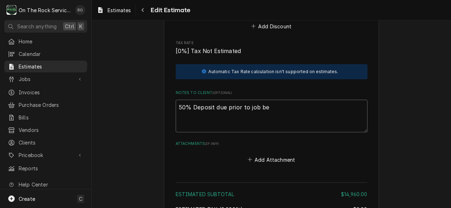
type textarea "50% Deposit due prior to job bei"
type textarea "x"
type textarea "50% Deposit due prior to job bein"
type textarea "x"
type textarea "50% Deposit due prior to job being"
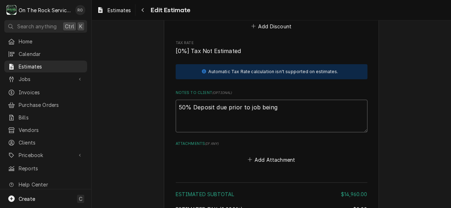
type textarea "x"
type textarea "50% Deposit due prior to job being"
type textarea "x"
type textarea "50% Deposit due prior to job being sc"
type textarea "x"
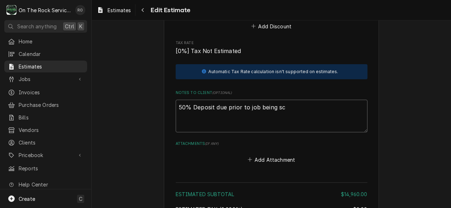
type textarea "50% Deposit due prior to job being sch"
type textarea "x"
type textarea "50% Deposit due prior to job being sche"
type textarea "x"
type textarea "50% Deposit due prior to job being sched"
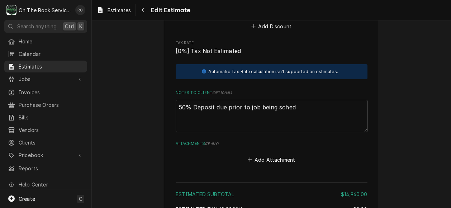
type textarea "x"
type textarea "50% Deposit due prior to job being schedu"
type textarea "x"
type textarea "50% Deposit due prior to job being schedue"
type textarea "x"
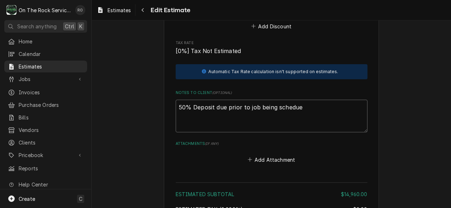
type textarea "50% Deposit due prior to job being scheduel"
type textarea "x"
type textarea "50% Deposit due prior to job being schedueld"
type textarea "x"
type textarea "50% Deposit due prior to job being scheduel"
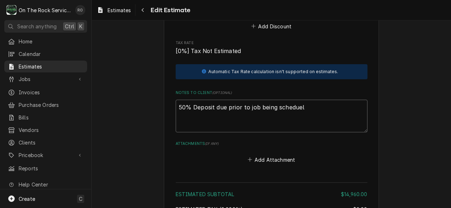
type textarea "x"
type textarea "50% Deposit due prior to job being schedue"
type textarea "x"
type textarea "50% Deposit due prior to job being schedu"
type textarea "x"
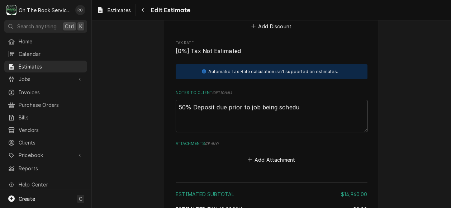
type textarea "50% Deposit due prior to job being schedul"
type textarea "x"
type textarea "50% Deposit due prior to job being schedule"
type textarea "x"
type textarea "50% Deposit due prior to job being scheduled"
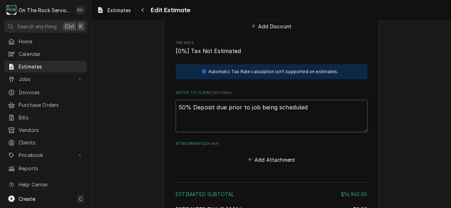
type textarea "x"
type textarea "50% Deposit due prior to job being scheduled."
type textarea "x"
type textarea "50% Deposit due prior to job being scheduled."
type textarea "x"
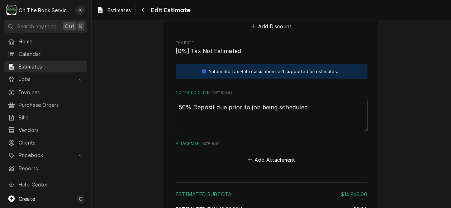
type textarea "50% Deposit due prior to job being scheduled."
type textarea "x"
type textarea "50% Deposit due prior to job being scheduled.5"
type textarea "x"
type textarea "50% Deposit due prior to job being scheduled.50"
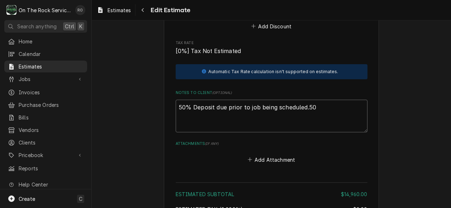
type textarea "x"
type textarea "50% Deposit due prior to job being scheduled.50"
type textarea "x"
type textarea "50% Deposit due prior to job being scheduled.50"
type textarea "x"
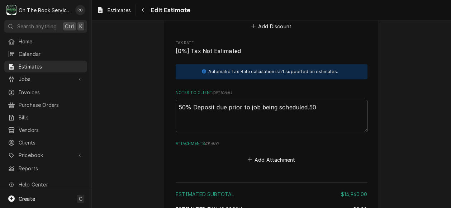
type textarea "50% Deposit due prior to job being scheduled.5"
type textarea "x"
type textarea "50% Deposit due prior to job being scheduled."
type textarea "x"
type textarea "50% Deposit due prior to job being scheduled."
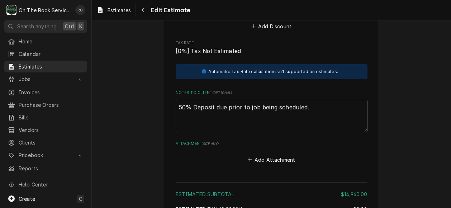
type textarea "x"
type textarea "50% Deposit due prior to job being scheduled. 5"
type textarea "x"
type textarea "50% Deposit due prior to job being scheduled. 50"
type textarea "x"
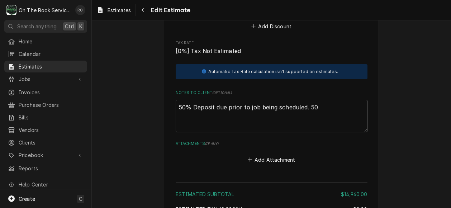
type textarea "50% Deposit due prior to job being scheduled. 50%"
type textarea "x"
type textarea "50% Deposit due prior to job being scheduled. 50%"
type textarea "x"
type textarea "50% Deposit due prior to job being scheduled. 50% b"
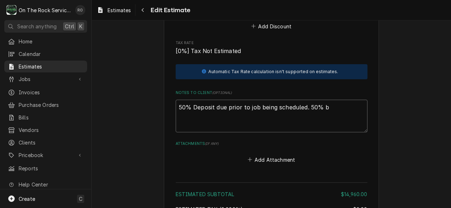
type textarea "x"
type textarea "50% Deposit due prior to job being scheduled. 50% ba"
type textarea "x"
type textarea "50% Deposit due prior to job being scheduled. 50% bala"
type textarea "x"
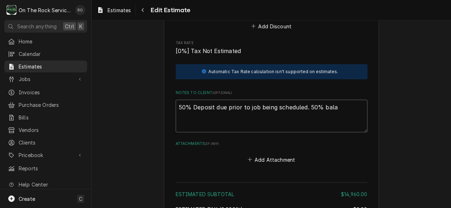
type textarea "50% Deposit due prior to job being scheduled. 50% balan"
type textarea "x"
type textarea "50% Deposit due prior to job being scheduled. 50% balanc"
type textarea "x"
type textarea "50% Deposit due prior to job being scheduled. 50% balance"
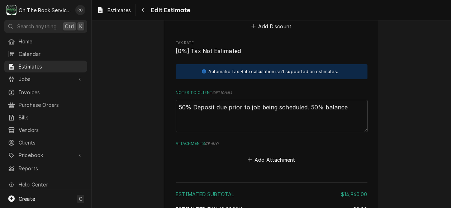
type textarea "x"
type textarea "50% Deposit due prior to job being scheduled. 50% balance d"
type textarea "x"
type textarea "50% Deposit due prior to job being scheduled. 50% balance du"
type textarea "x"
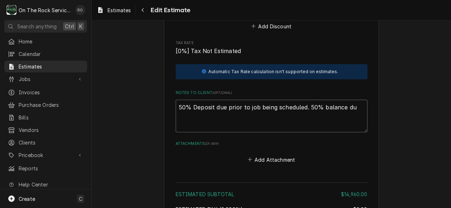
type textarea "50% Deposit due prior to job being scheduled. 50% balance due"
type textarea "x"
type textarea "50% Deposit due prior to job being scheduled. 50% balance due"
type textarea "x"
type textarea "50% Deposit due prior to job being scheduled. 50% balance due u"
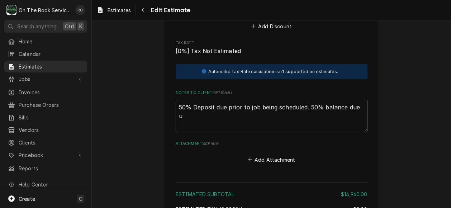
type textarea "x"
type textarea "50% Deposit due prior to job being scheduled. 50% balance due up"
type textarea "x"
type textarea "50% Deposit due prior to job being scheduled. 50% balance due upon"
type textarea "x"
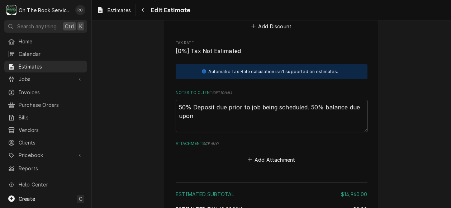
type textarea "50% Deposit due prior to job being scheduled. 50% balance due upon"
type textarea "x"
type textarea "50% Deposit due prior to job being scheduled. 50% balance due upon c"
type textarea "x"
type textarea "50% Deposit due prior to job being scheduled. 50% balance due upon co"
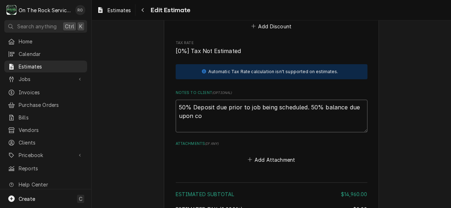
type textarea "x"
type textarea "50% Deposit due prior to job being scheduled. 50% balance due upon com"
type textarea "x"
type textarea "50% Deposit due prior to job being scheduled. 50% balance due upon comp"
type textarea "x"
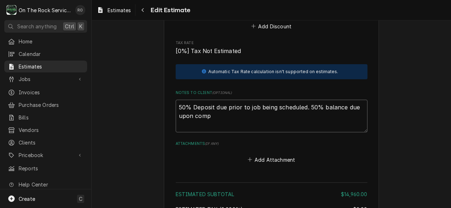
type textarea "50% Deposit due prior to job being scheduled. 50% balance due upon compl"
type textarea "x"
type textarea "50% Deposit due prior to job being scheduled. 50% balance due upon comple"
type textarea "x"
type textarea "50% Deposit due prior to job being scheduled. 50% balance due upon complet"
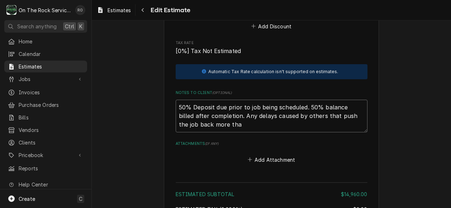
drag, startPoint x: 225, startPoint y: 109, endPoint x: 235, endPoint y: 119, distance: 14.7
click at [235, 119] on textarea "50% Deposit due prior to job being scheduled. 50% balance billed after completi…" at bounding box center [272, 116] width 192 height 33
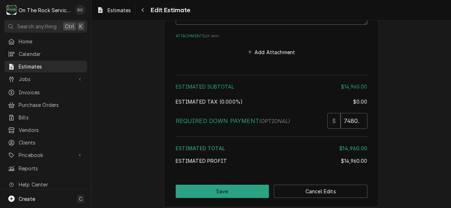
scroll to position [1399, 0]
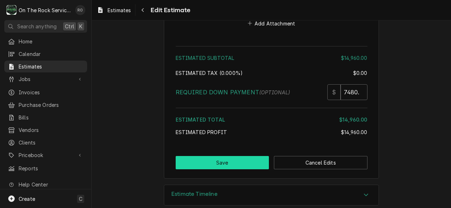
click at [230, 156] on button "Save" at bounding box center [222, 162] width 93 height 13
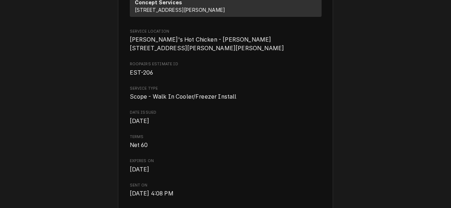
scroll to position [139, 0]
